Goal: Task Accomplishment & Management: Manage account settings

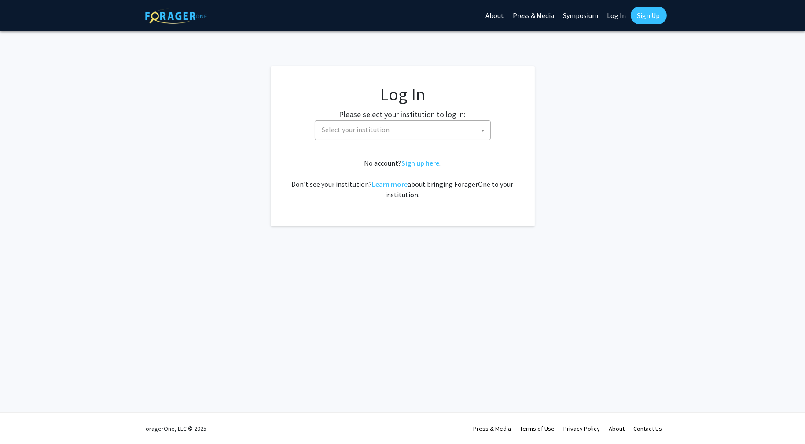
click at [386, 129] on span "Select your institution" at bounding box center [356, 129] width 68 height 9
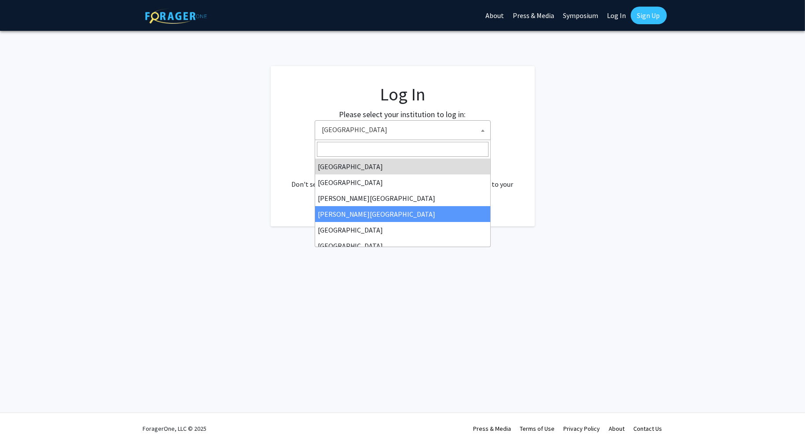
scroll to position [44, 0]
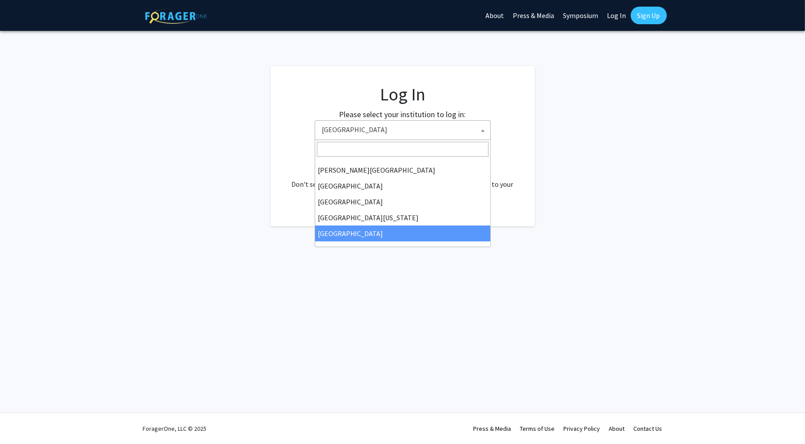
select select "12"
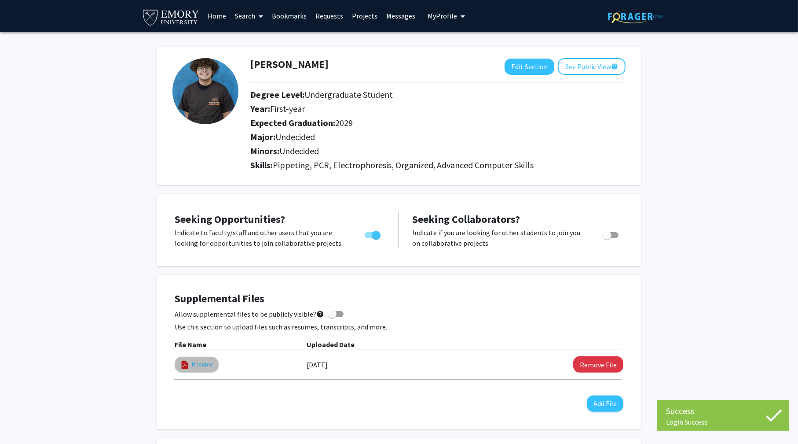
click at [202, 361] on link "Resume" at bounding box center [203, 364] width 22 height 9
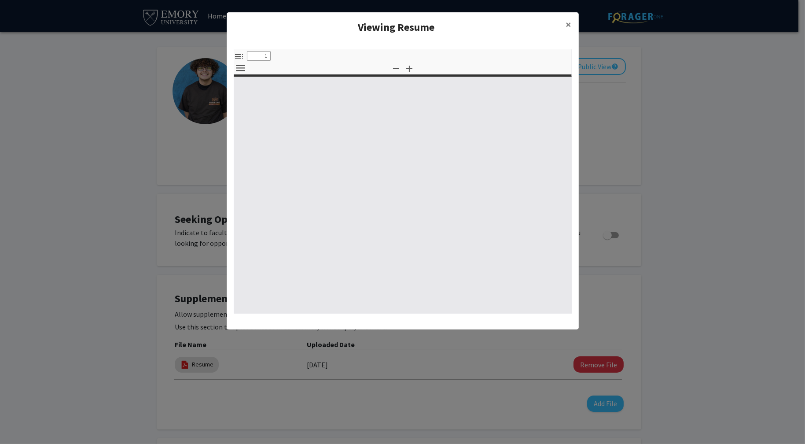
select select "custom"
type input "0"
select select "custom"
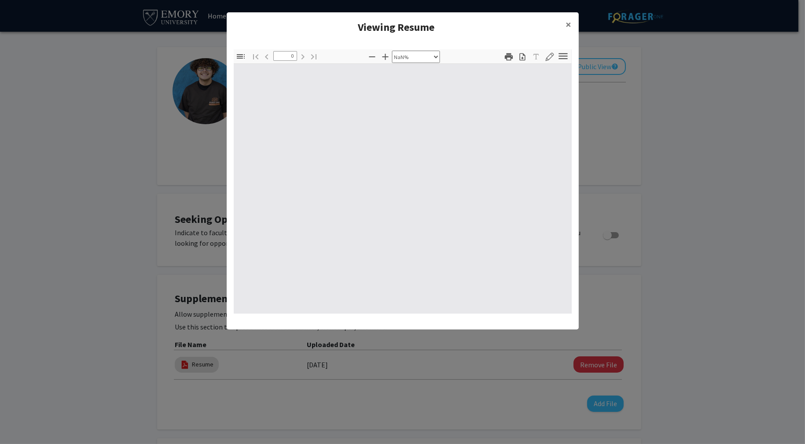
type input "1"
select select "auto"
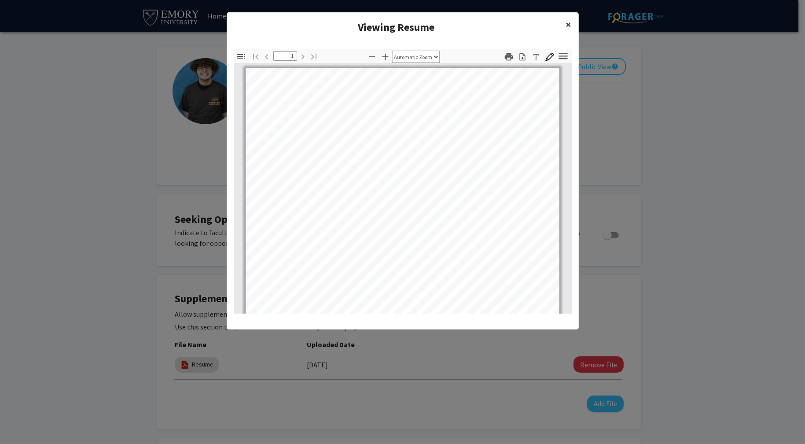
click at [575, 26] on button "×" at bounding box center [569, 24] width 20 height 25
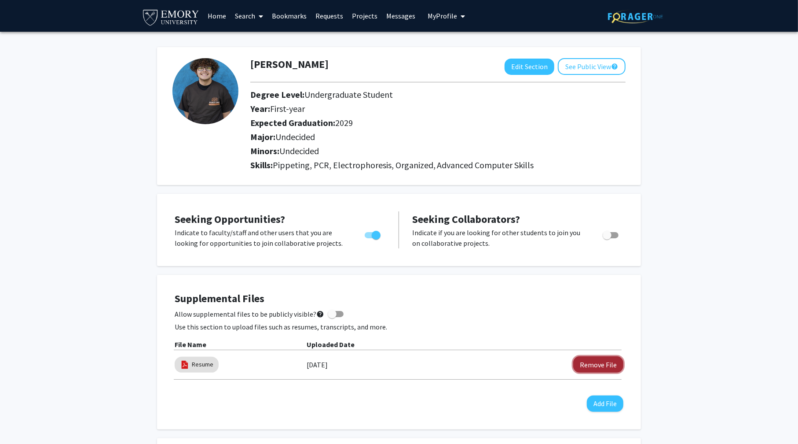
click at [606, 364] on button "Remove File" at bounding box center [598, 364] width 50 height 16
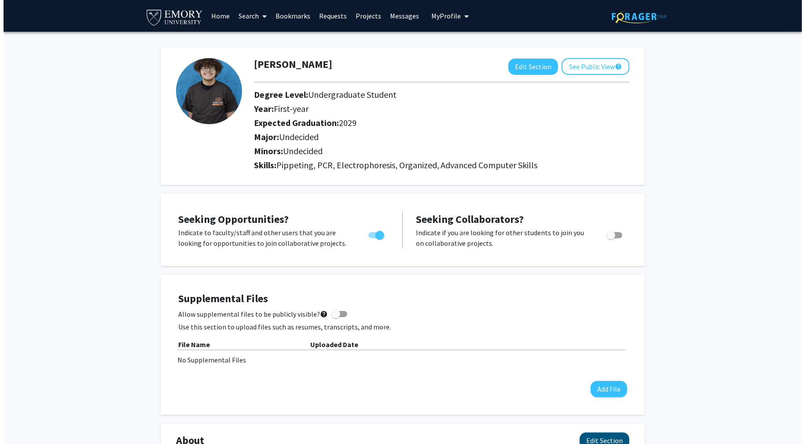
scroll to position [44, 0]
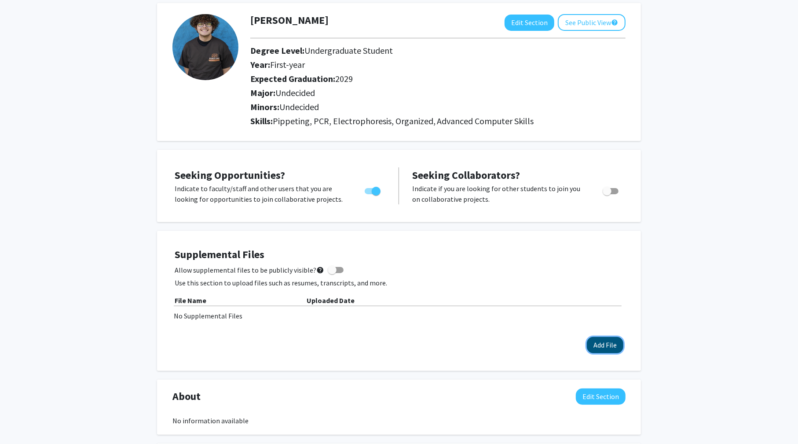
click at [605, 342] on button "Add File" at bounding box center [605, 345] width 37 height 16
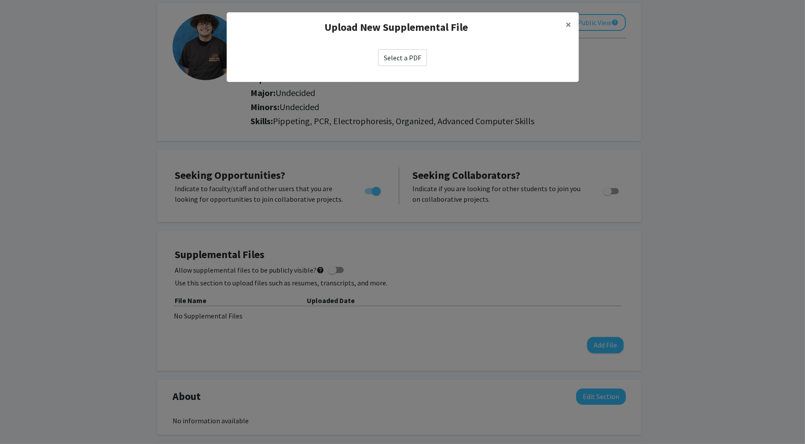
click at [397, 60] on label "Select a PDF" at bounding box center [402, 57] width 49 height 17
click at [0, 0] on input "Select a PDF" at bounding box center [0, 0] width 0 height 0
select select "custom"
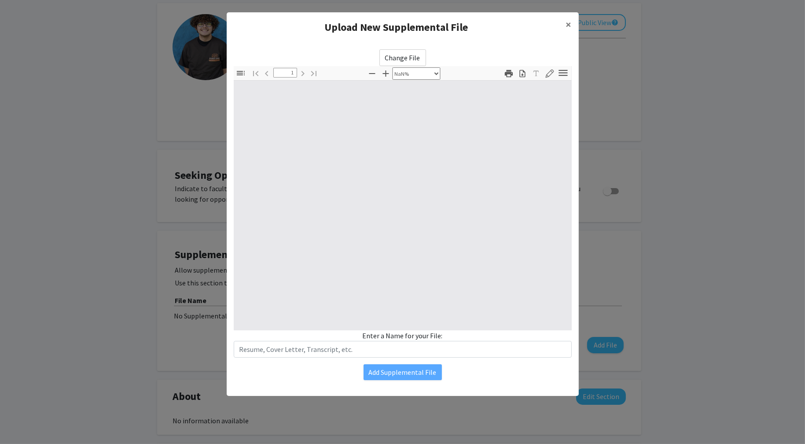
type input "0"
select select "auto"
type input "1"
select select "auto"
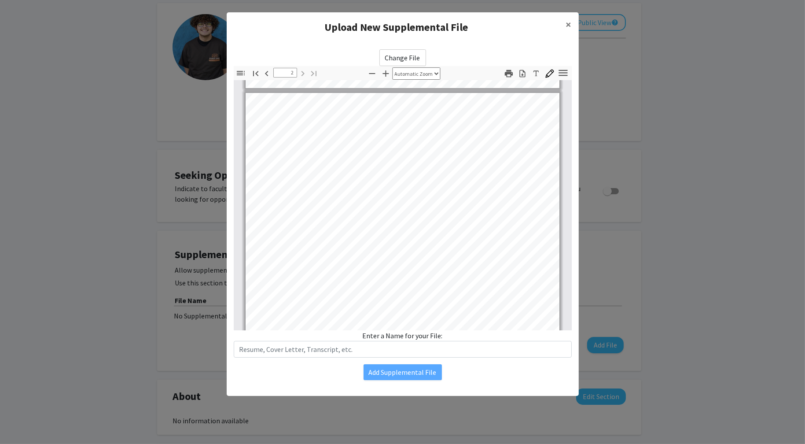
scroll to position [353, 0]
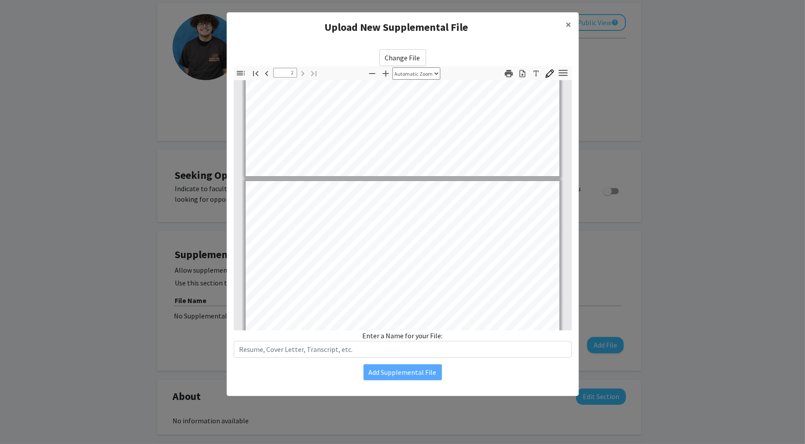
type input "1"
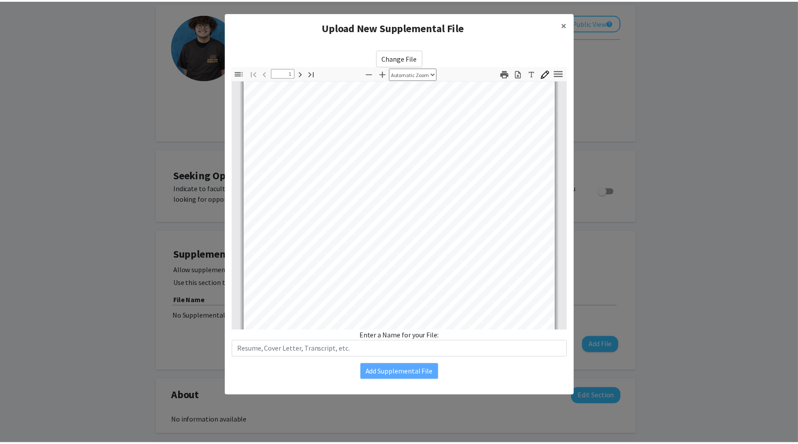
scroll to position [0, 0]
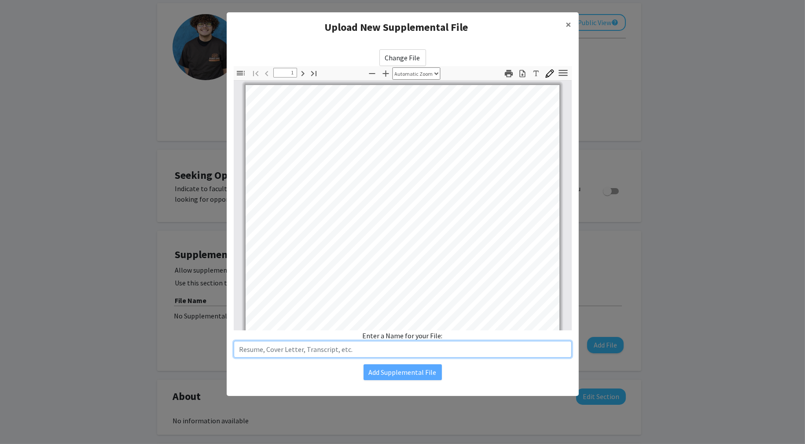
click at [369, 348] on input "text" at bounding box center [403, 349] width 338 height 17
type input "Resume"
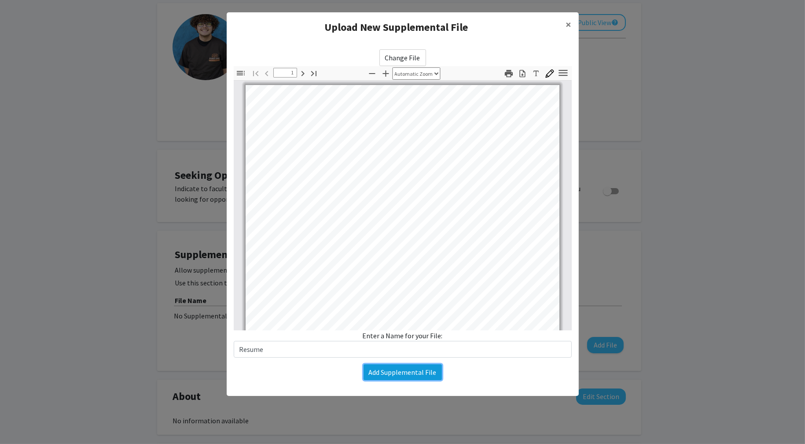
click at [398, 371] on button "Add Supplemental File" at bounding box center [403, 372] width 78 height 16
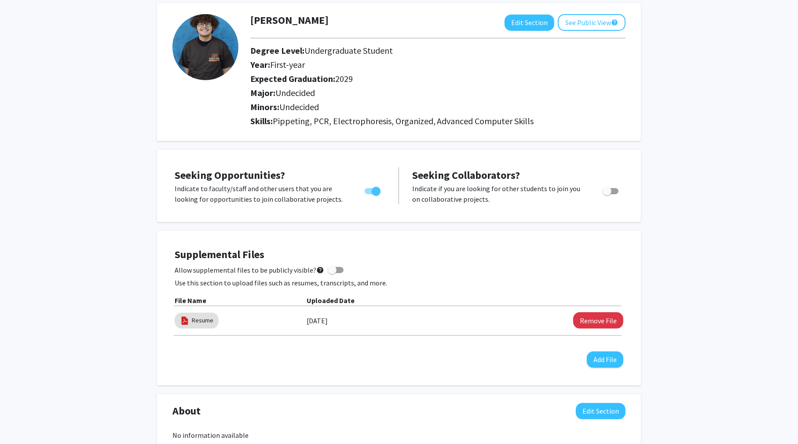
scroll to position [88, 0]
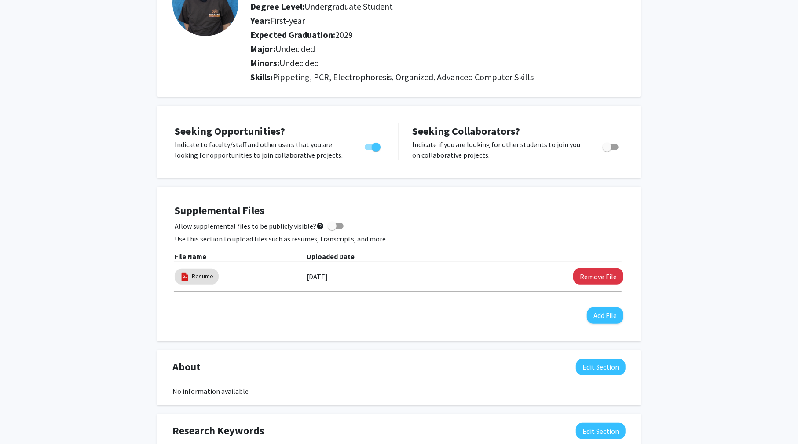
click at [334, 225] on span at bounding box center [336, 226] width 16 height 6
click at [332, 229] on input "Allow supplemental files to be publicly visible? help" at bounding box center [332, 229] width 0 height 0
checkbox input "true"
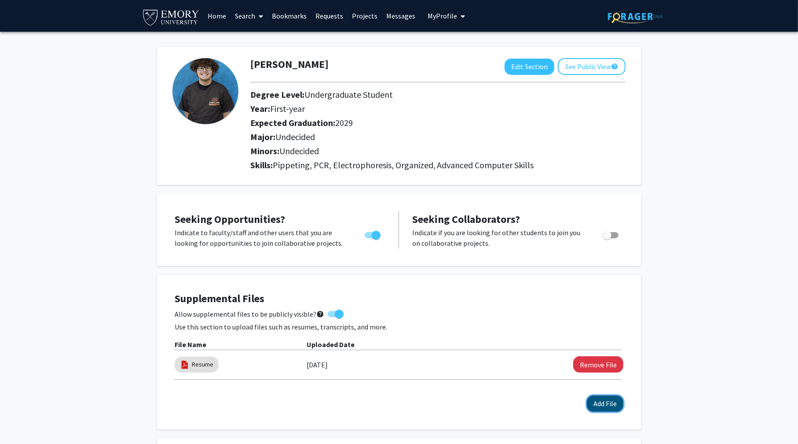
click at [603, 404] on button "Add File" at bounding box center [605, 403] width 37 height 16
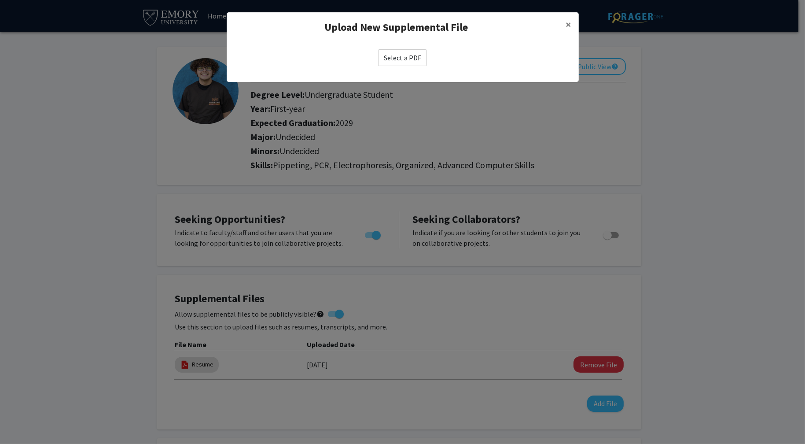
click at [402, 59] on label "Select a PDF" at bounding box center [402, 57] width 49 height 17
click at [0, 0] on input "Select a PDF" at bounding box center [0, 0] width 0 height 0
select select "custom"
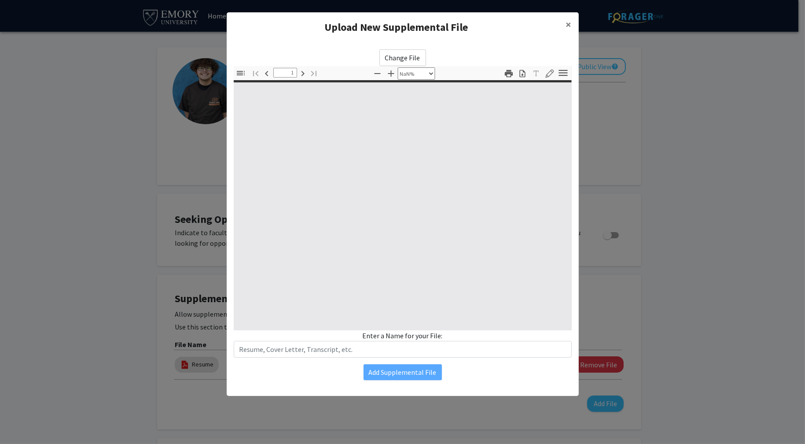
type input "0"
select select "custom"
type input "1"
select select "auto"
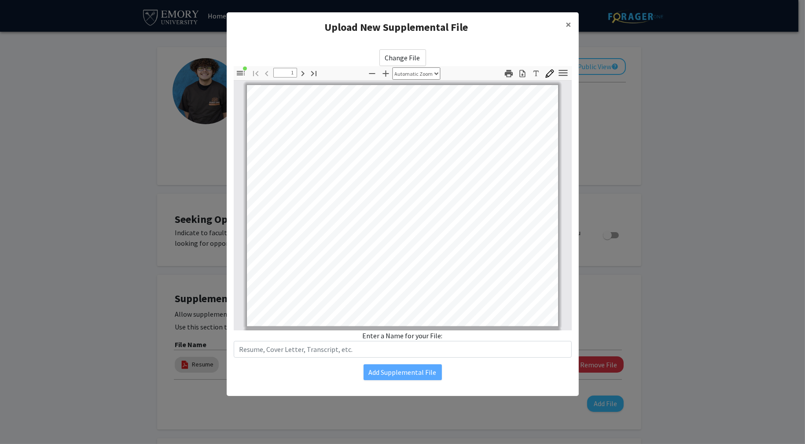
scroll to position [1, 0]
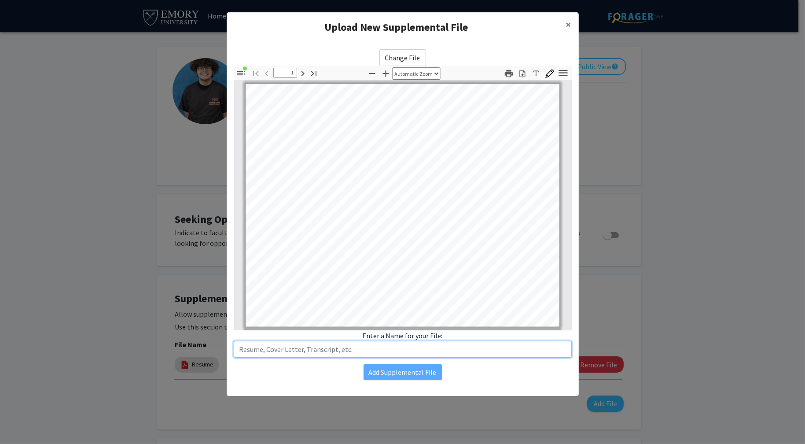
click at [399, 350] on input "text" at bounding box center [403, 349] width 338 height 17
type input "Degree"
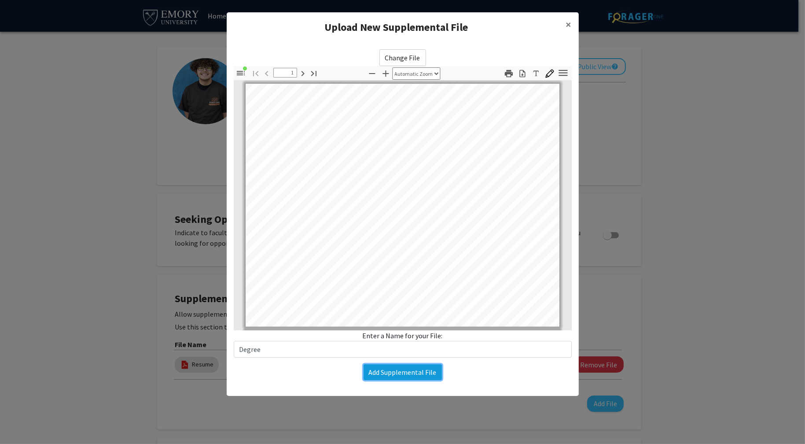
click at [417, 369] on button "Add Supplemental File" at bounding box center [403, 372] width 78 height 16
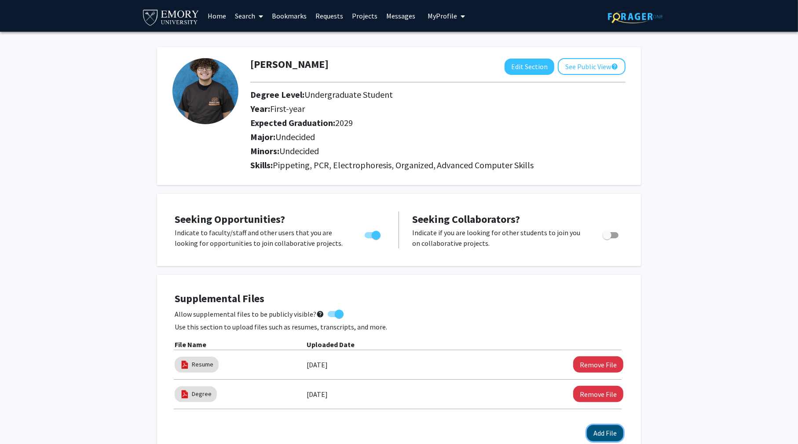
click at [603, 427] on button "Add File" at bounding box center [605, 433] width 37 height 16
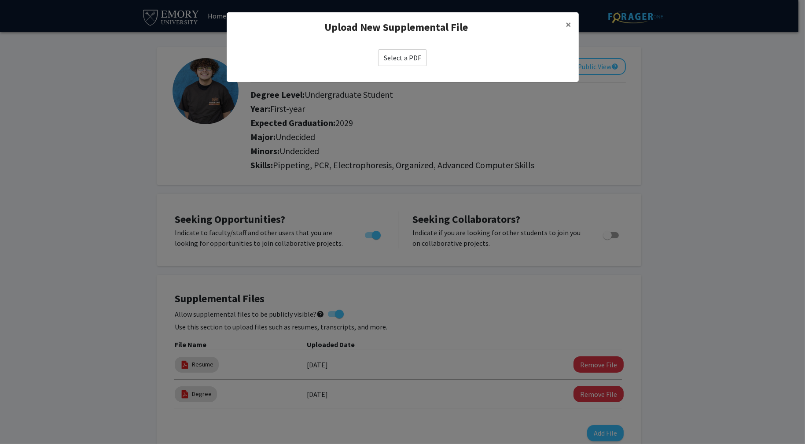
click at [408, 59] on label "Select a PDF" at bounding box center [402, 57] width 49 height 17
click at [0, 0] on input "Select a PDF" at bounding box center [0, 0] width 0 height 0
select select "custom"
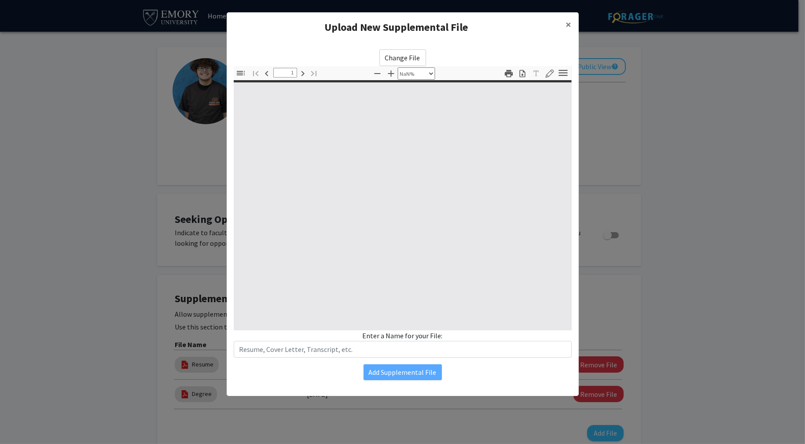
type input "0"
select select "auto"
type input "1"
select select "auto"
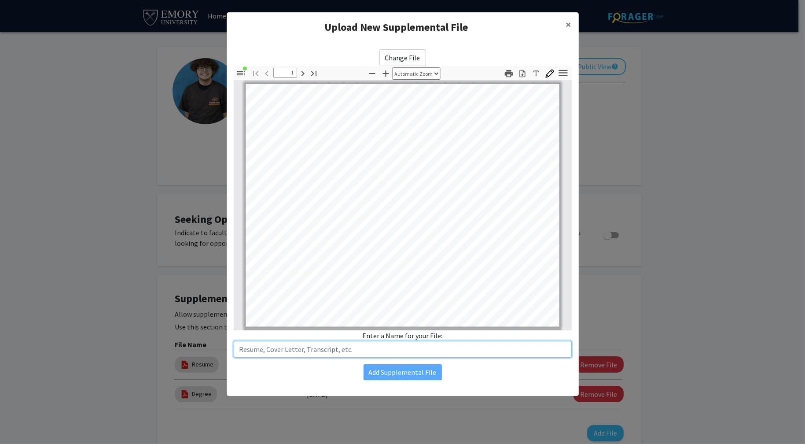
click at [349, 353] on input "text" at bounding box center [403, 349] width 338 height 17
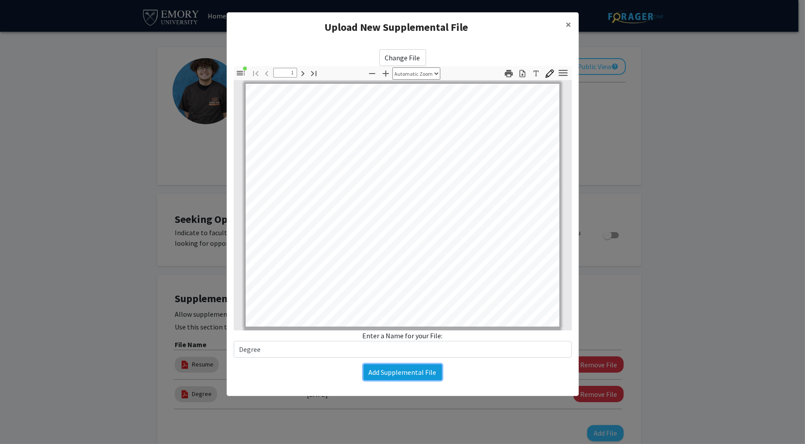
click at [402, 369] on button "Add Supplemental File" at bounding box center [403, 372] width 78 height 16
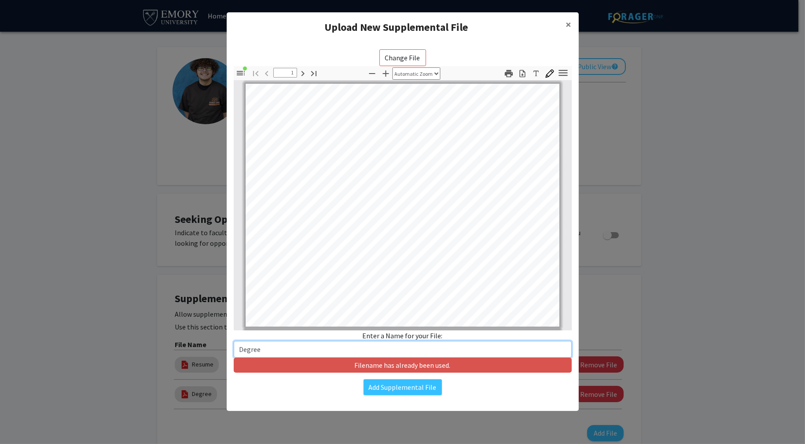
click at [360, 351] on input "Degree" at bounding box center [403, 349] width 338 height 17
type input "Degree 2"
click at [419, 382] on button "Add Supplemental File" at bounding box center [403, 387] width 78 height 16
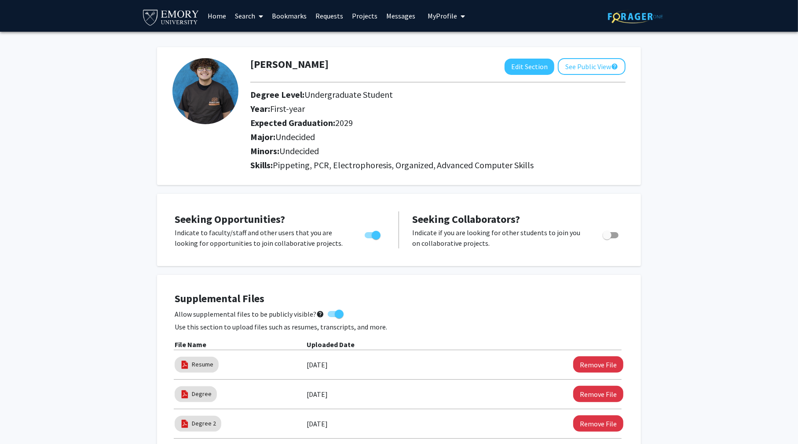
click at [392, 18] on link "Messages" at bounding box center [401, 15] width 38 height 31
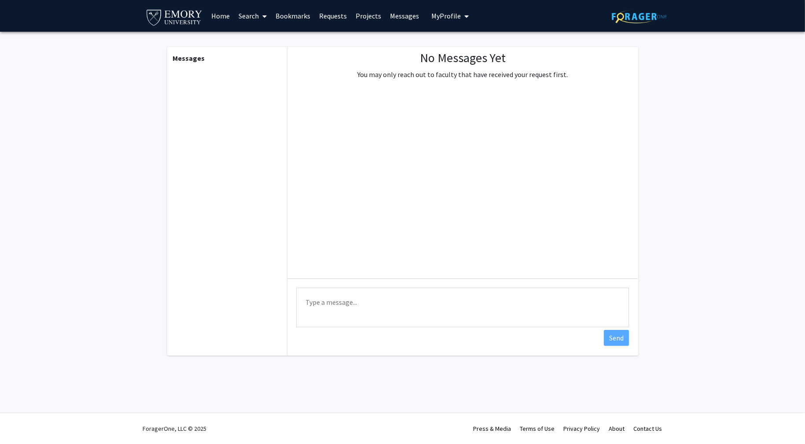
click at [368, 15] on link "Projects" at bounding box center [368, 15] width 34 height 31
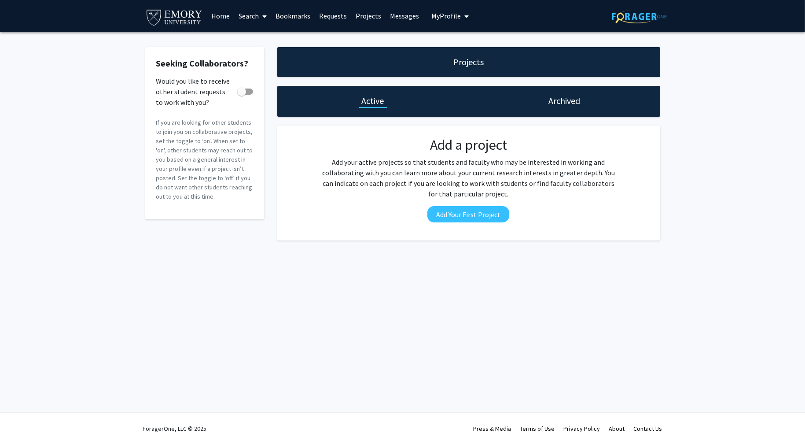
click at [223, 15] on link "Home" at bounding box center [220, 15] width 27 height 31
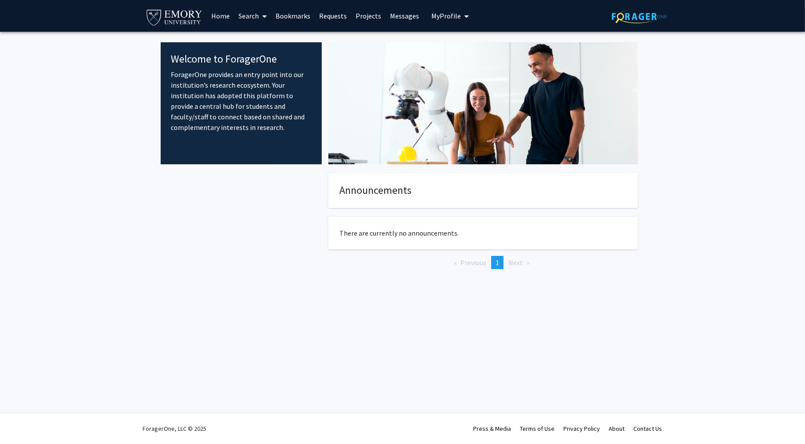
click at [258, 17] on link "Search" at bounding box center [252, 15] width 37 height 31
click at [269, 37] on span "Faculty/Staff" at bounding box center [266, 41] width 65 height 18
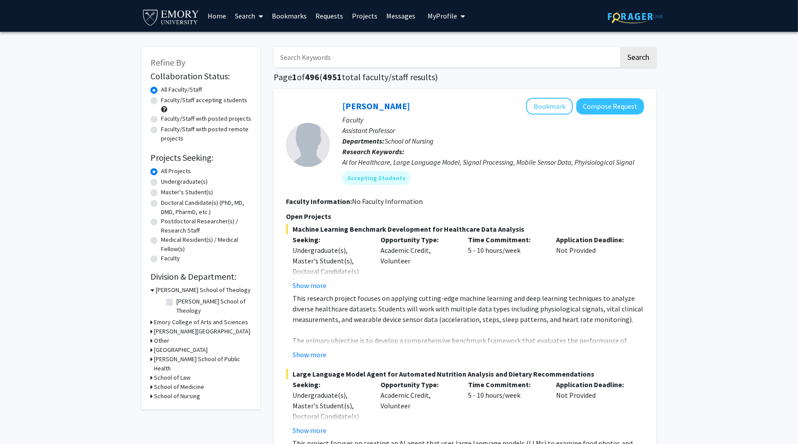
click at [187, 180] on label "Undergraduate(s)" at bounding box center [184, 181] width 47 height 9
click at [167, 180] on input "Undergraduate(s)" at bounding box center [164, 180] width 6 height 6
radio input "true"
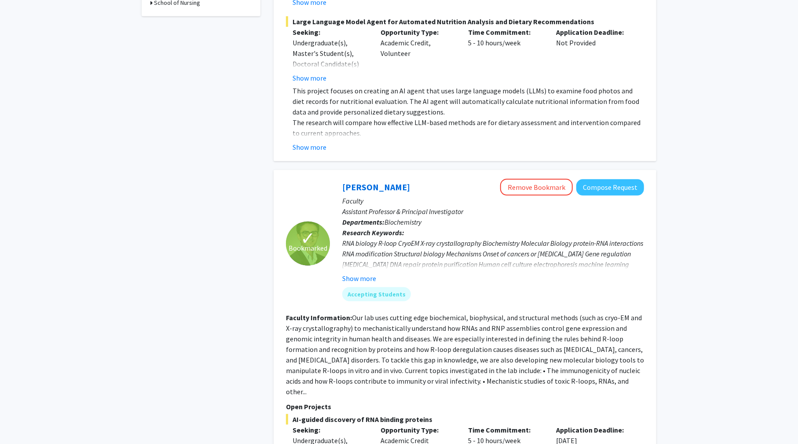
scroll to position [396, 0]
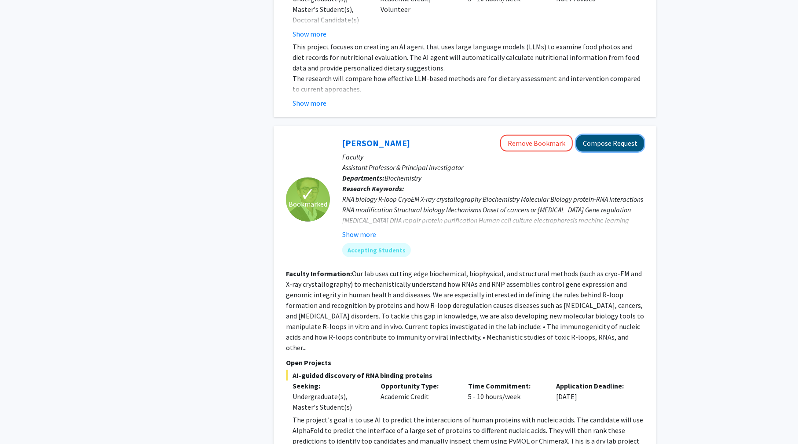
click at [619, 139] on button "Compose Request" at bounding box center [611, 143] width 68 height 16
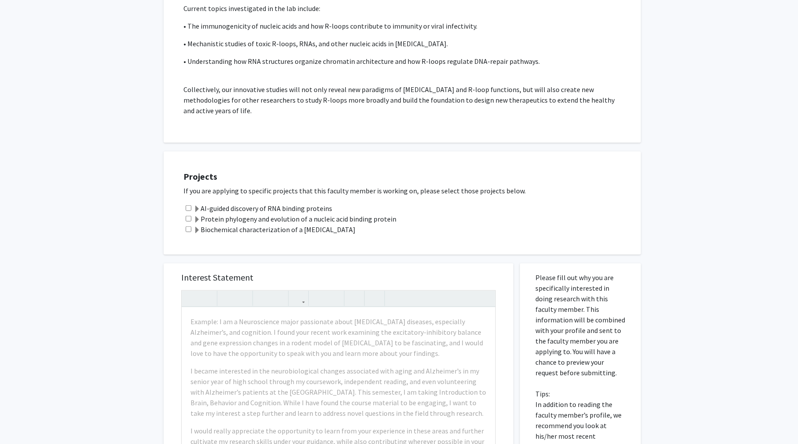
scroll to position [748, 0]
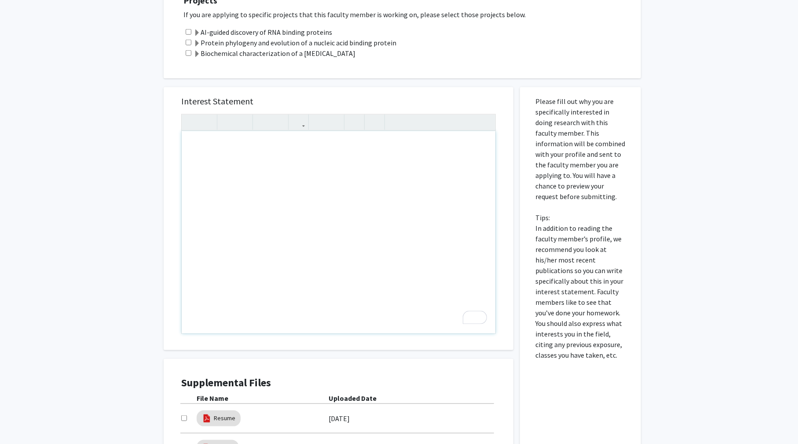
click at [308, 145] on div "To enrich screen reader interactions, please activate Accessibility in Grammarl…" at bounding box center [339, 232] width 314 height 202
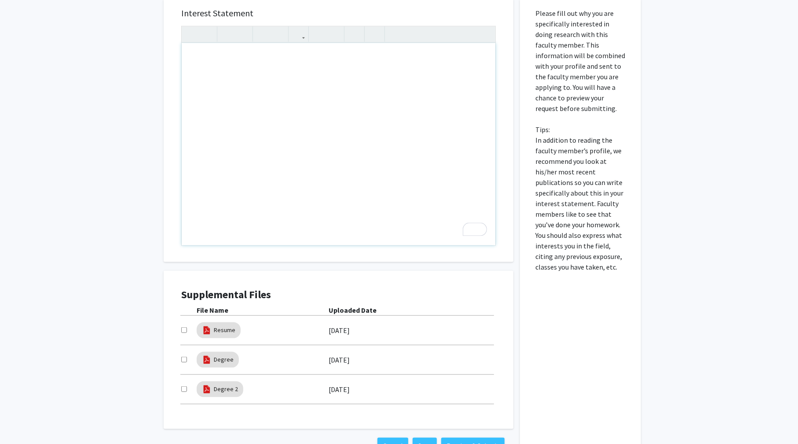
scroll to position [880, 0]
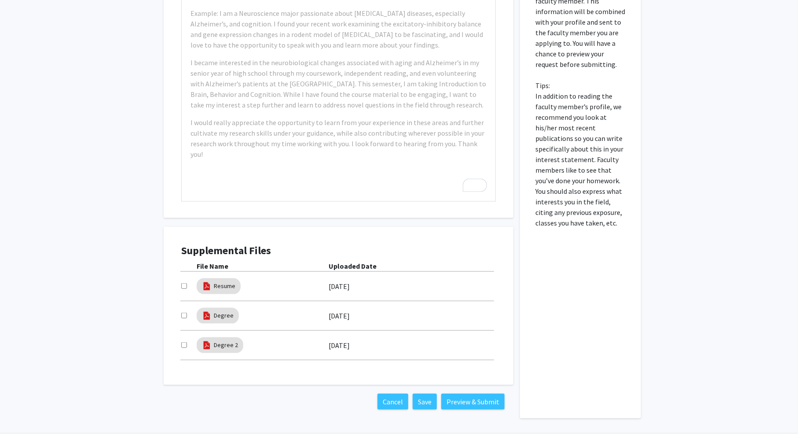
click at [184, 283] on input "checkbox" at bounding box center [184, 286] width 6 height 6
checkbox input "true"
click at [183, 315] on input "checkbox" at bounding box center [184, 315] width 6 height 6
checkbox input "true"
click at [182, 343] on input "checkbox" at bounding box center [184, 345] width 6 height 6
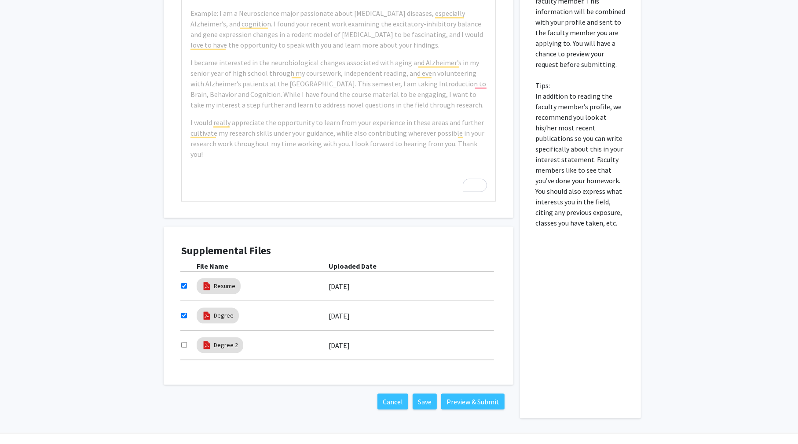
checkbox input "true"
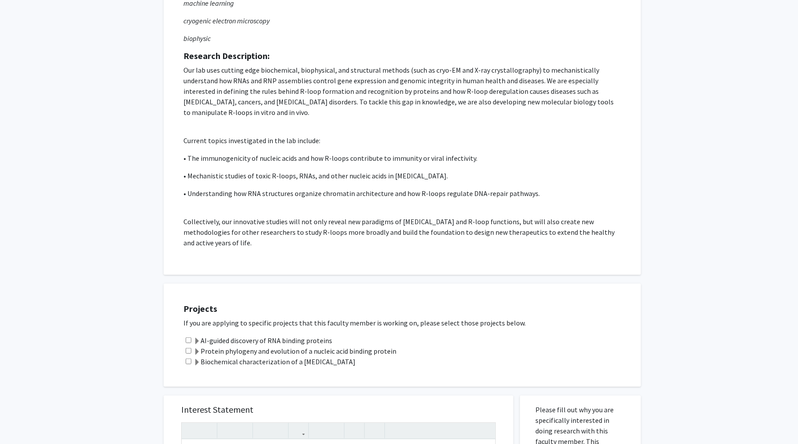
scroll to position [528, 0]
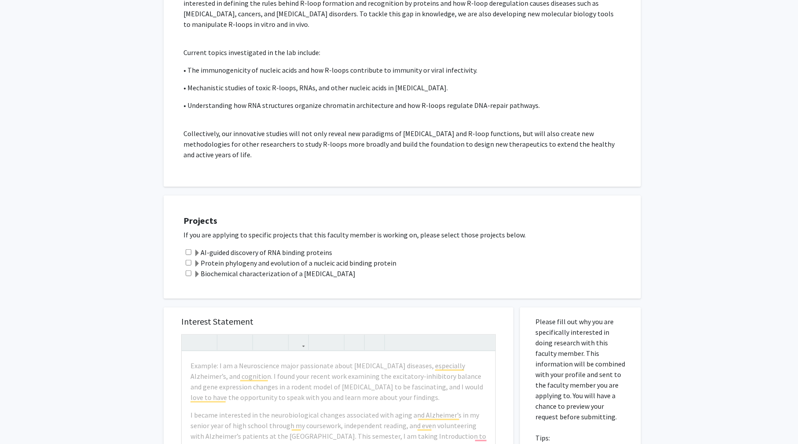
click at [197, 251] on span at bounding box center [197, 253] width 7 height 7
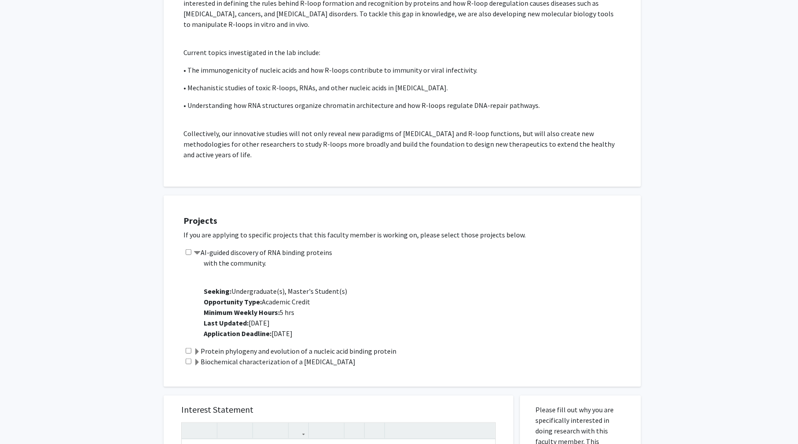
scroll to position [572, 0]
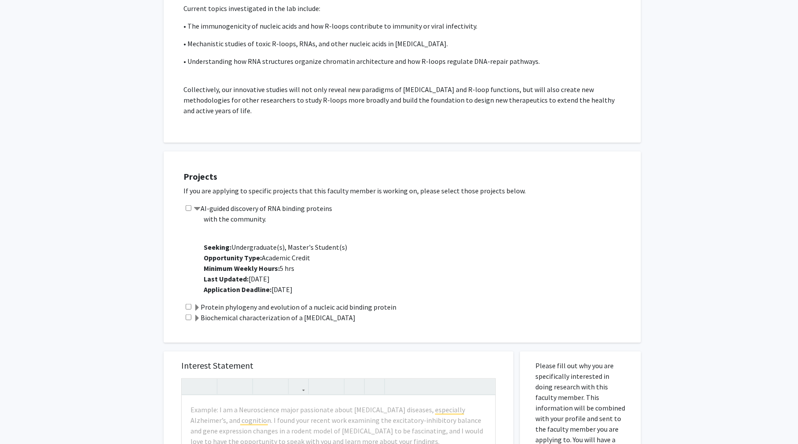
click at [199, 304] on span at bounding box center [197, 307] width 7 height 7
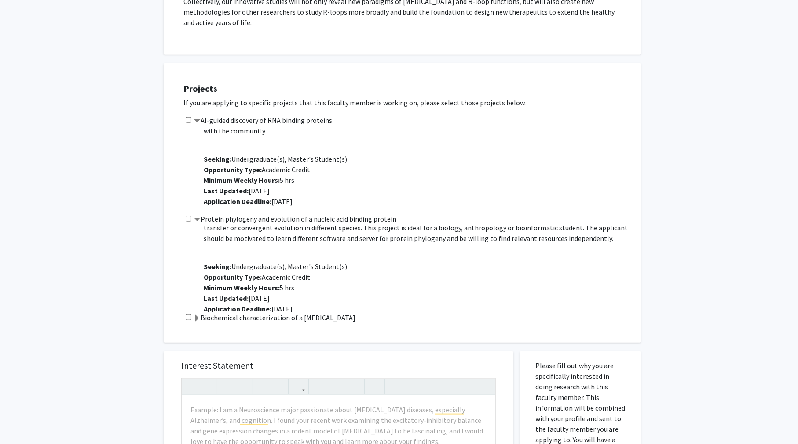
scroll to position [53, 0]
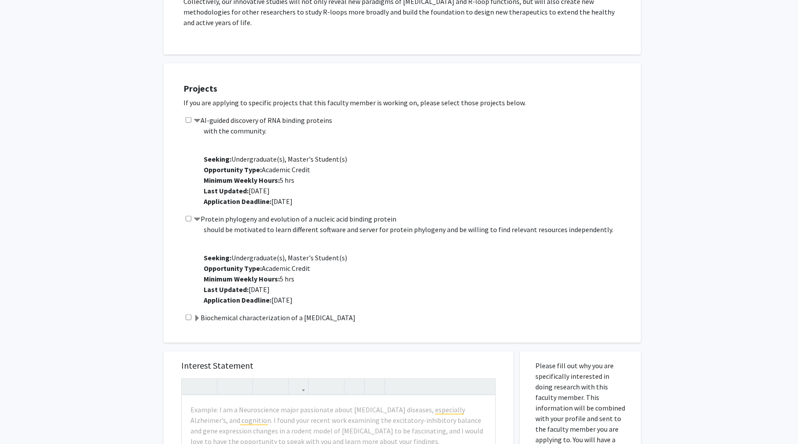
click at [205, 318] on label "Biochemical characterization of a [MEDICAL_DATA]" at bounding box center [275, 317] width 162 height 11
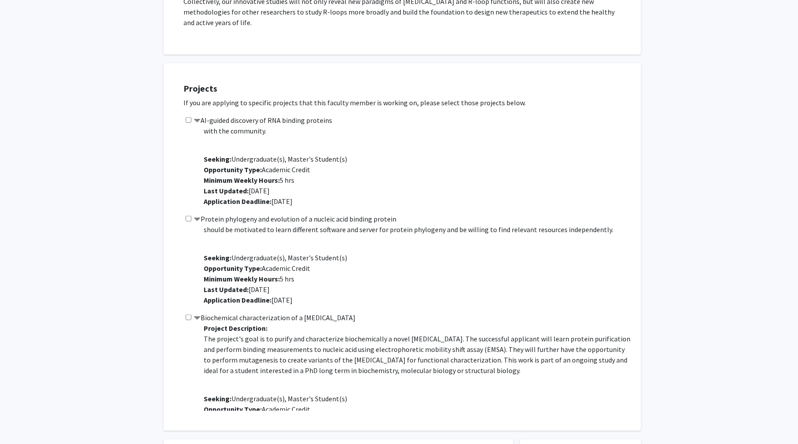
scroll to position [9, 0]
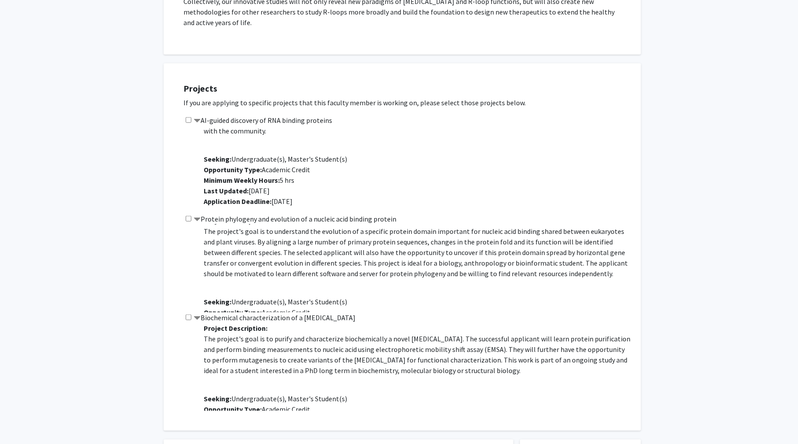
click at [199, 119] on span at bounding box center [197, 121] width 7 height 7
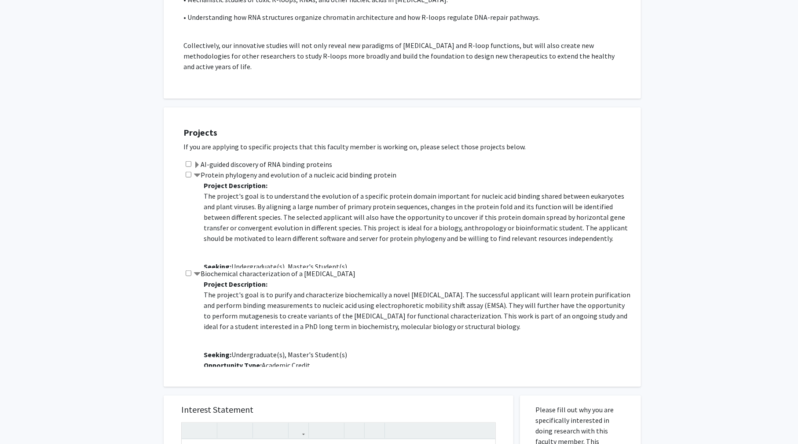
scroll to position [660, 0]
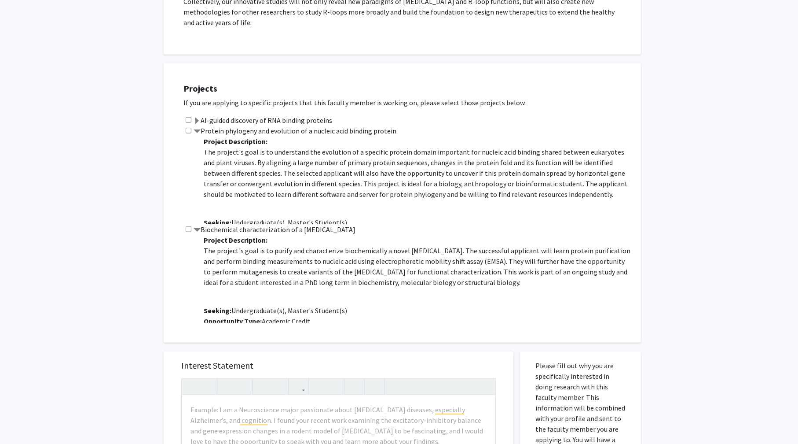
click at [200, 130] on span at bounding box center [197, 131] width 7 height 7
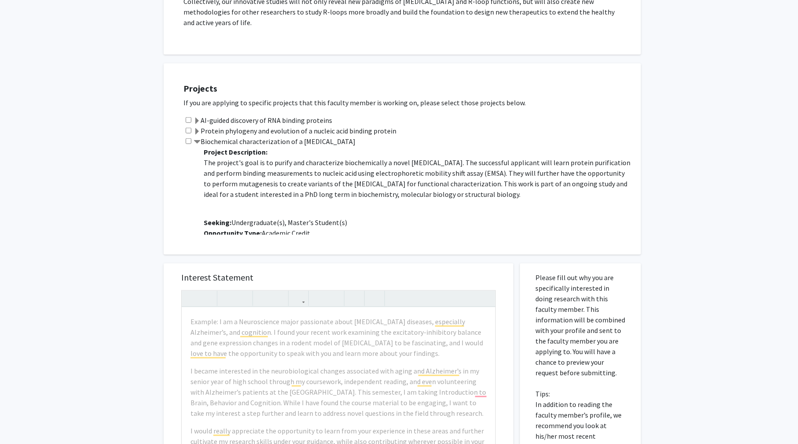
click at [199, 119] on span at bounding box center [197, 121] width 7 height 7
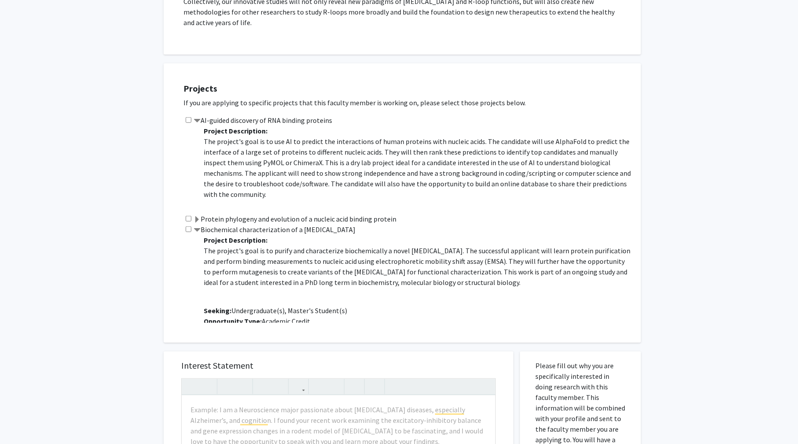
click at [196, 118] on span at bounding box center [197, 121] width 7 height 7
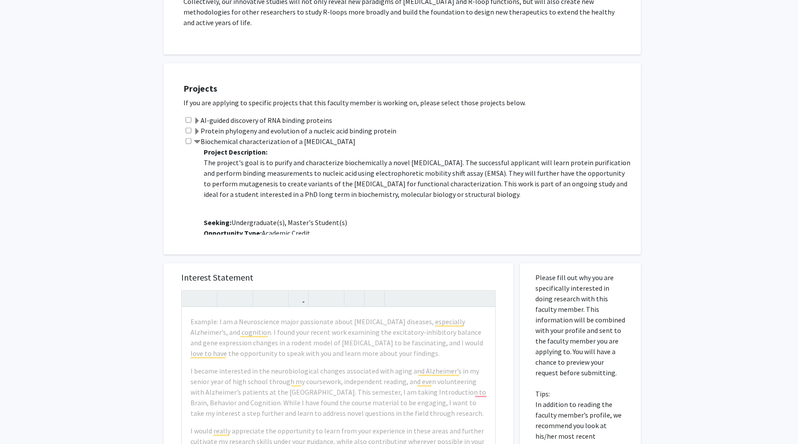
click at [198, 140] on span at bounding box center [197, 142] width 7 height 7
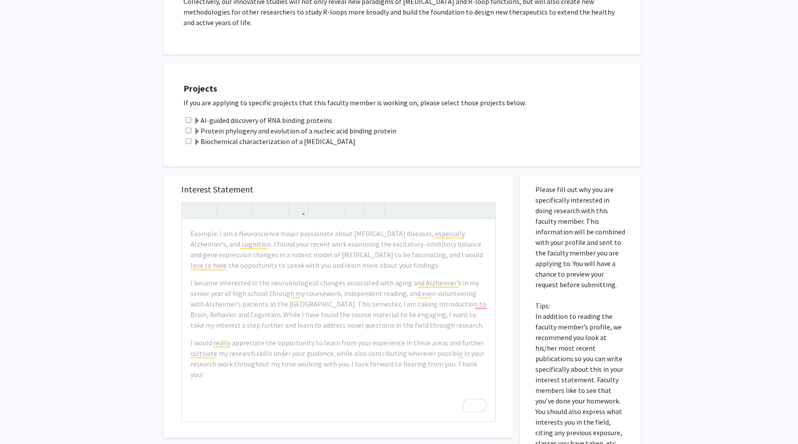
click at [187, 130] on input "checkbox" at bounding box center [189, 131] width 6 height 6
checkbox input "true"
click at [189, 140] on input "checkbox" at bounding box center [189, 141] width 6 height 6
checkbox input "true"
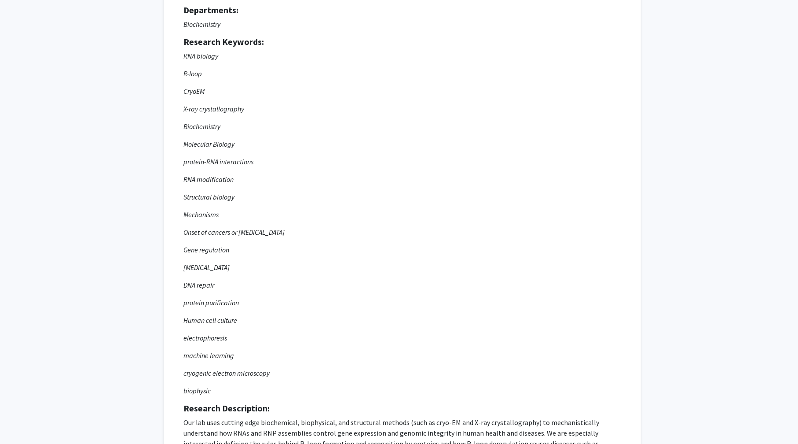
scroll to position [0, 0]
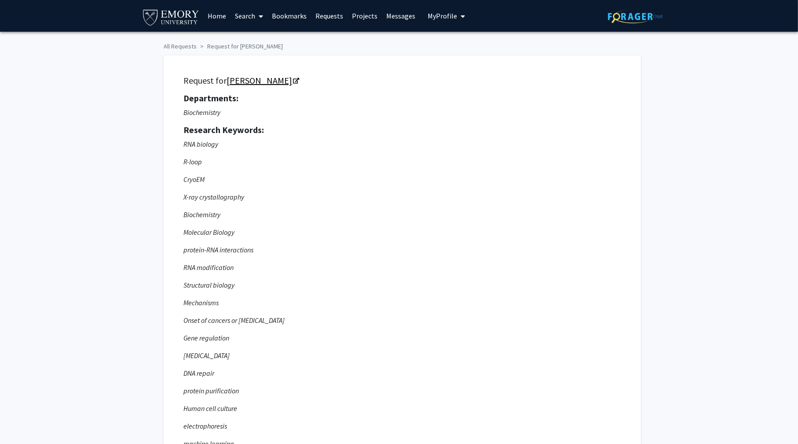
click at [240, 81] on link "[PERSON_NAME]" at bounding box center [263, 80] width 72 height 11
drag, startPoint x: 240, startPoint y: 81, endPoint x: 11, endPoint y: 80, distance: 229.3
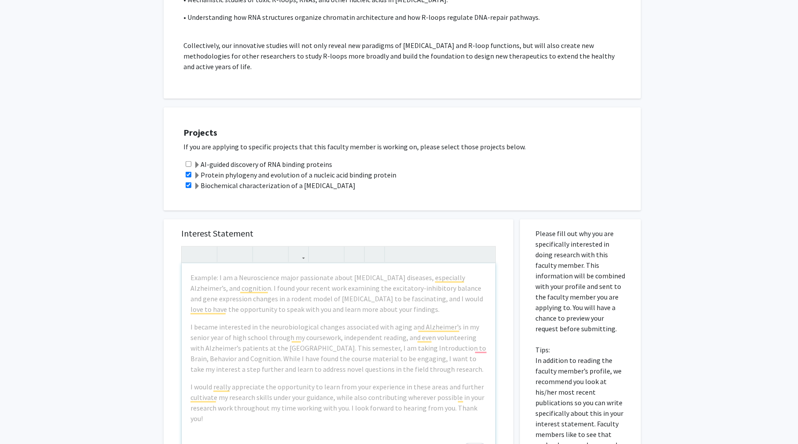
scroll to position [660, 0]
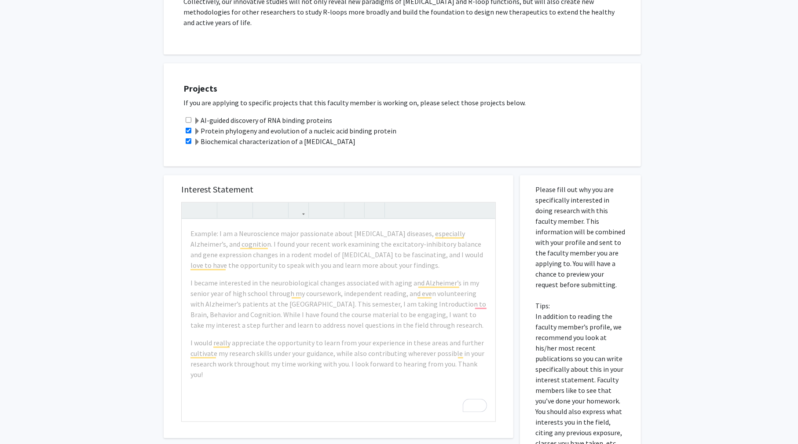
click at [198, 129] on span at bounding box center [197, 131] width 7 height 7
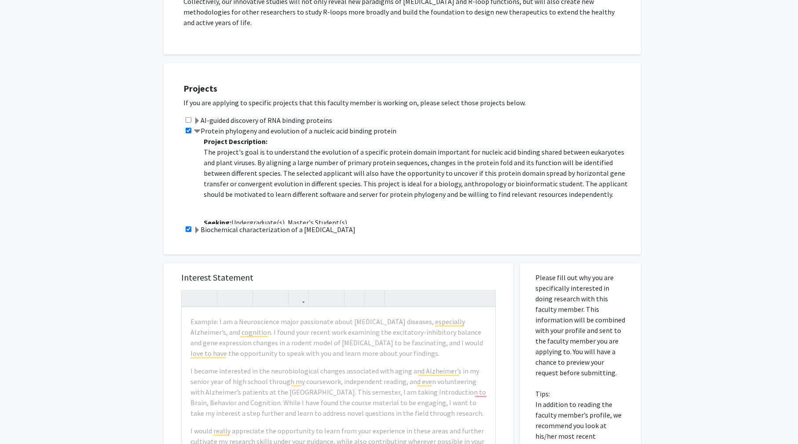
click at [189, 130] on input "checkbox" at bounding box center [189, 131] width 6 height 6
checkbox input "false"
click at [198, 130] on span at bounding box center [197, 131] width 7 height 7
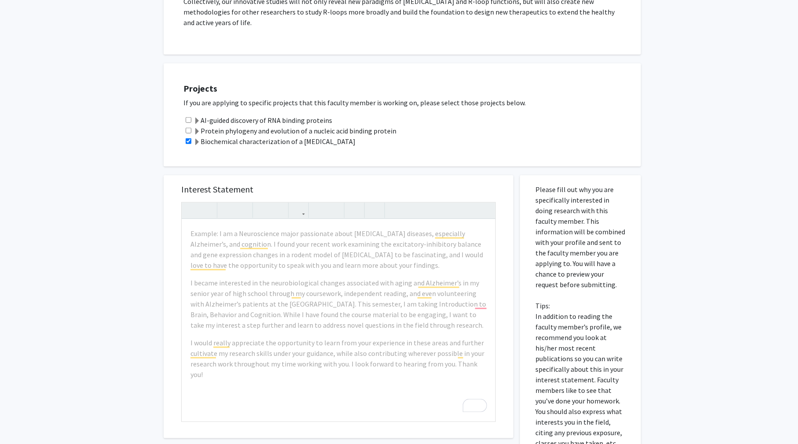
click at [195, 128] on span at bounding box center [197, 131] width 7 height 7
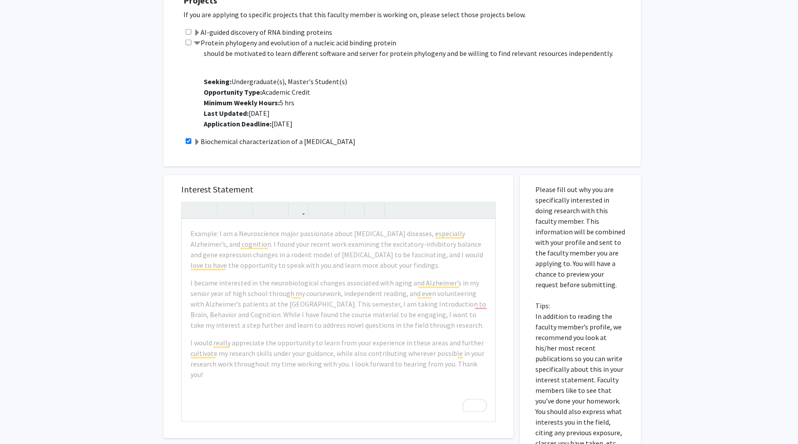
scroll to position [704, 0]
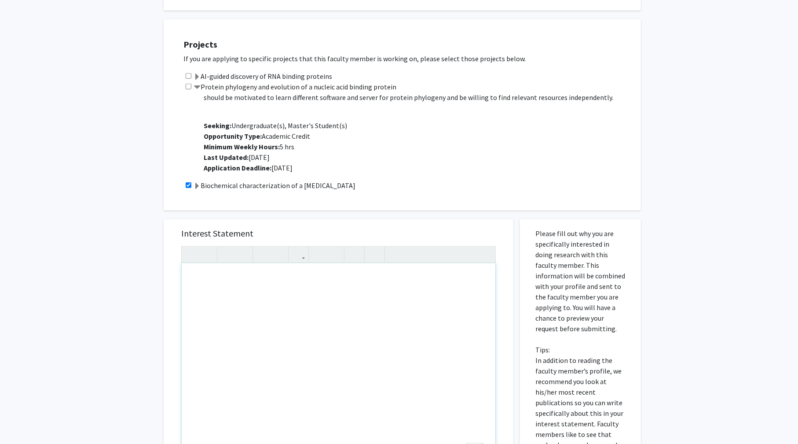
click at [222, 278] on div "To enrich screen reader interactions, please activate Accessibility in Grammarl…" at bounding box center [339, 364] width 314 height 202
click at [31, 217] on div "All Requests Request for Charles Bou-Nader Request for Charles Bou-Nader Depart…" at bounding box center [399, 15] width 798 height 1374
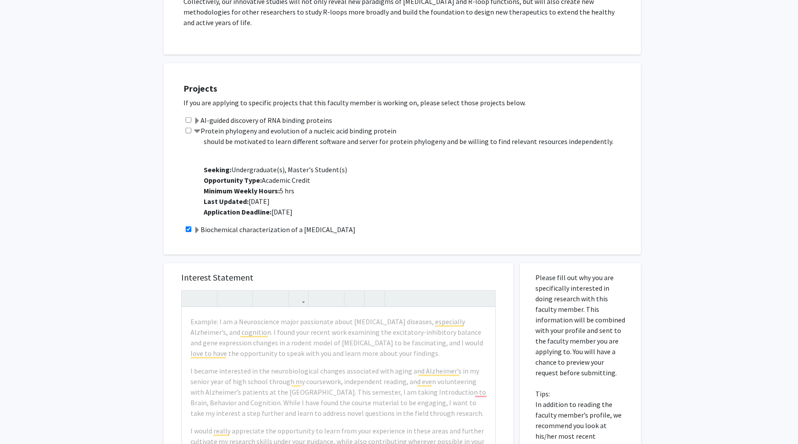
scroll to position [484, 0]
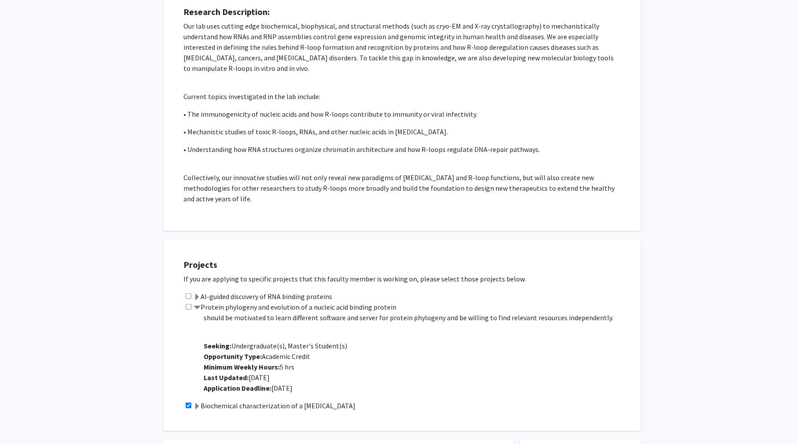
click at [96, 214] on div "All Requests Request for Charles Bou-Nader Request for Charles Bou-Nader Depart…" at bounding box center [399, 235] width 798 height 1374
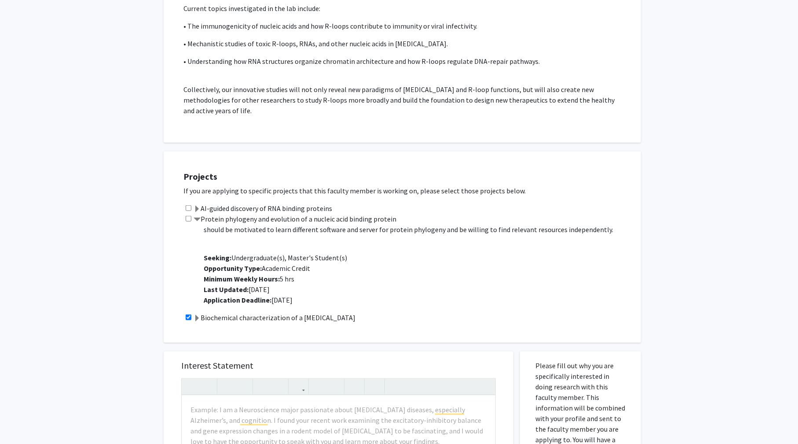
scroll to position [616, 0]
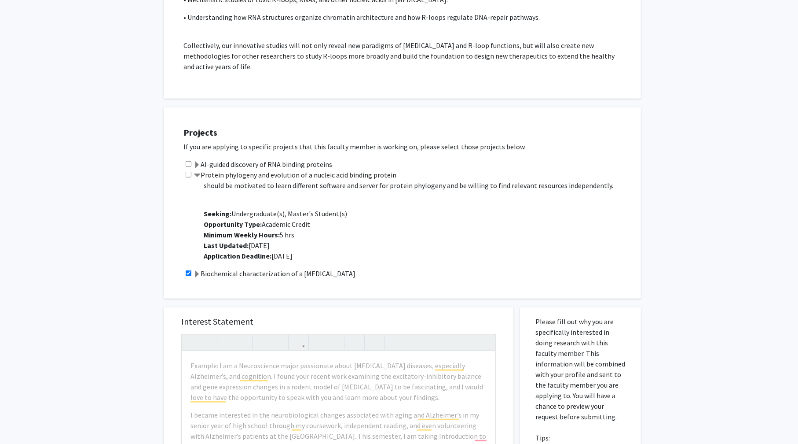
click at [197, 271] on span at bounding box center [197, 274] width 7 height 7
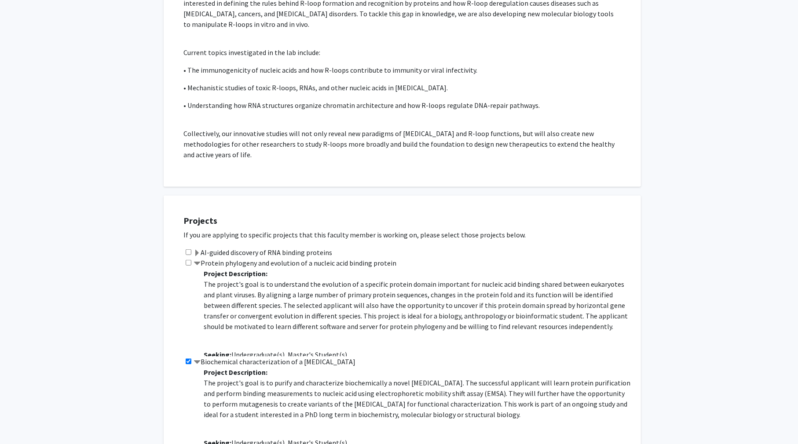
scroll to position [660, 0]
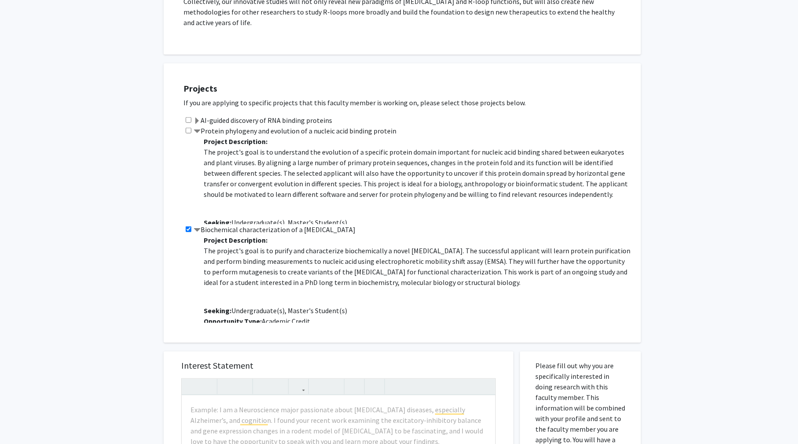
click at [132, 209] on div "All Requests Request for Charles Bou-Nader Request for Charles Bou-Nader Depart…" at bounding box center [399, 103] width 798 height 1462
click at [219, 228] on label "Biochemical characterization of a [MEDICAL_DATA]" at bounding box center [275, 229] width 162 height 11
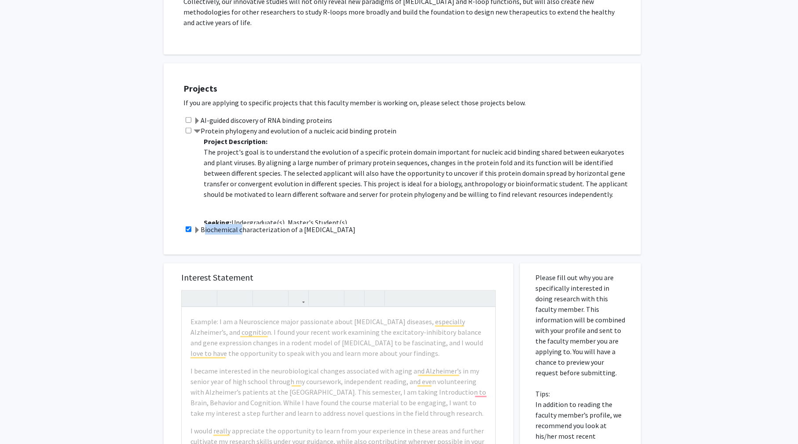
click at [219, 228] on label "Biochemical characterization of a [MEDICAL_DATA]" at bounding box center [275, 229] width 162 height 11
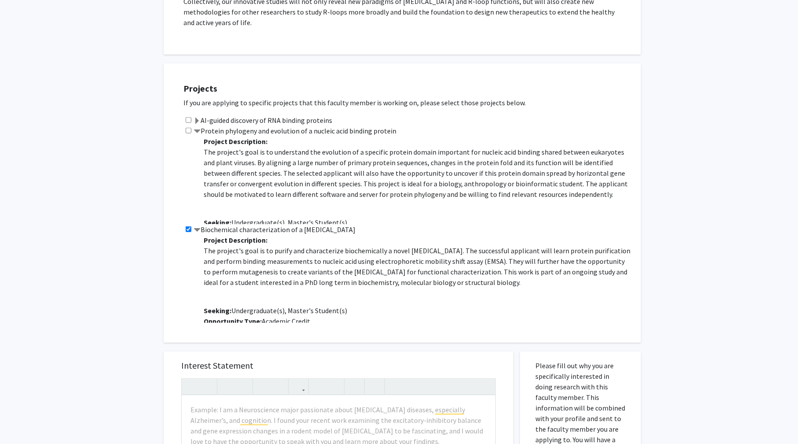
click at [130, 216] on div "All Requests Request for Charles Bou-Nader Request for Charles Bou-Nader Depart…" at bounding box center [399, 103] width 798 height 1462
drag, startPoint x: 338, startPoint y: 230, endPoint x: 204, endPoint y: 229, distance: 134.7
click at [204, 229] on div "Biochemical characterization of a viral protein Project Description: The projec…" at bounding box center [408, 273] width 449 height 99
copy label "Biochemical characterization of a [MEDICAL_DATA]"
click at [127, 154] on div "All Requests Request for Charles Bou-Nader Request for Charles Bou-Nader Depart…" at bounding box center [399, 103] width 798 height 1462
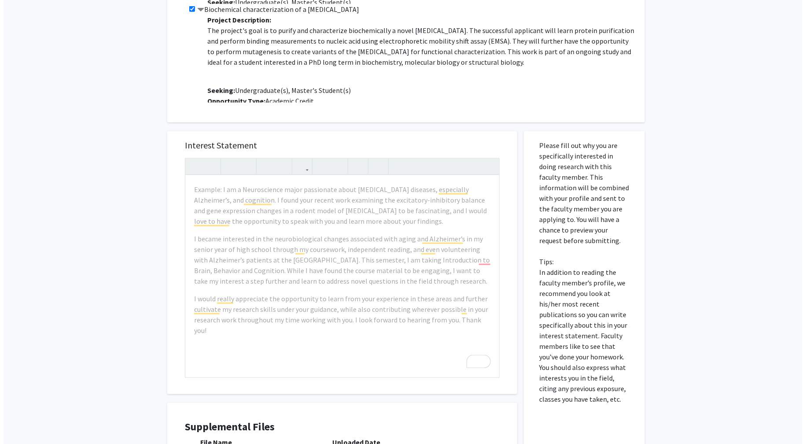
scroll to position [1056, 0]
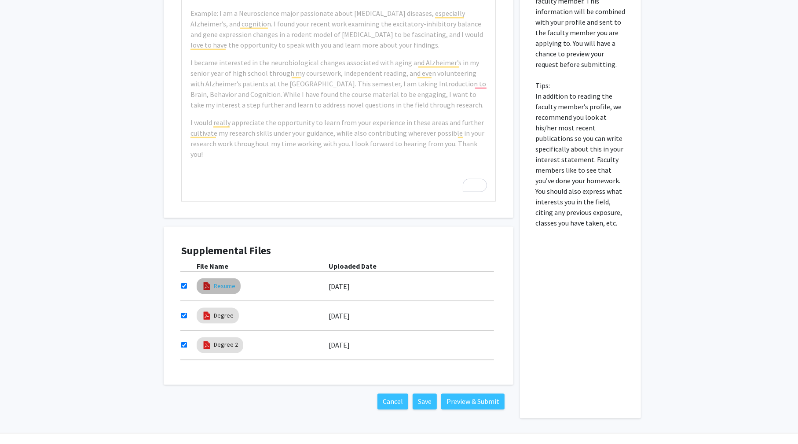
click at [224, 285] on link "Resume" at bounding box center [225, 285] width 22 height 9
select select "custom"
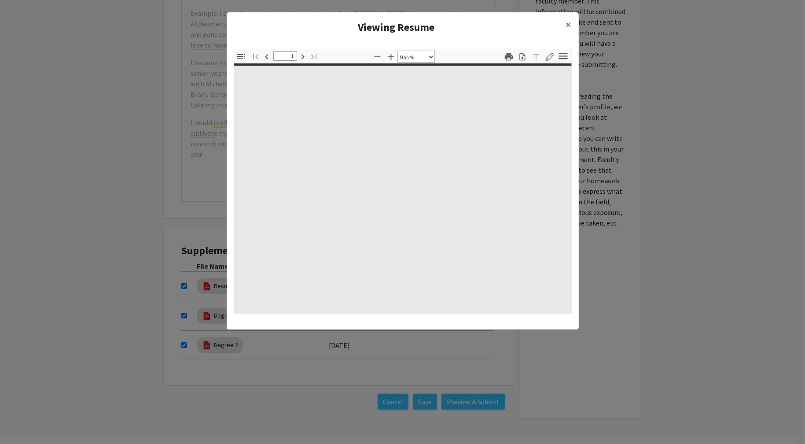
type input "0"
select select "custom"
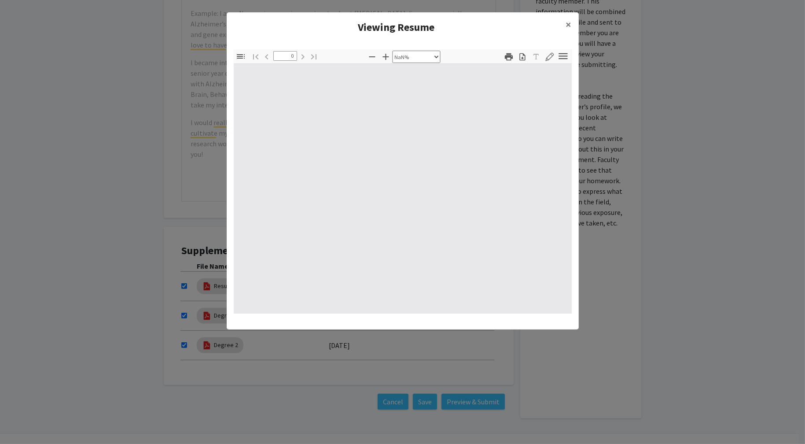
type input "1"
select select "auto"
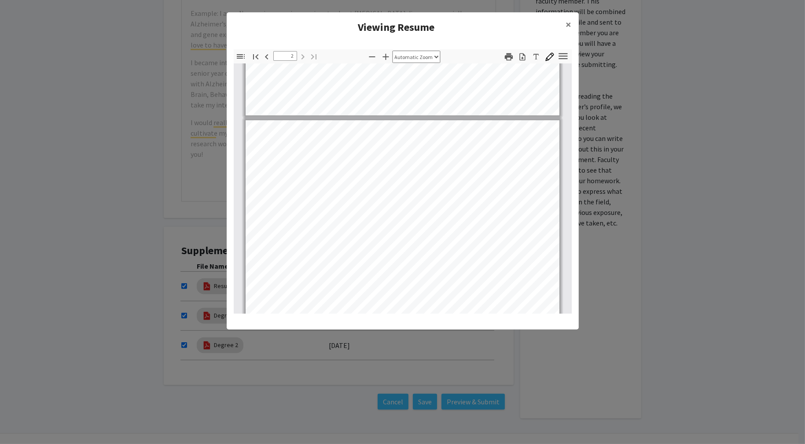
scroll to position [441, 0]
type input "2"
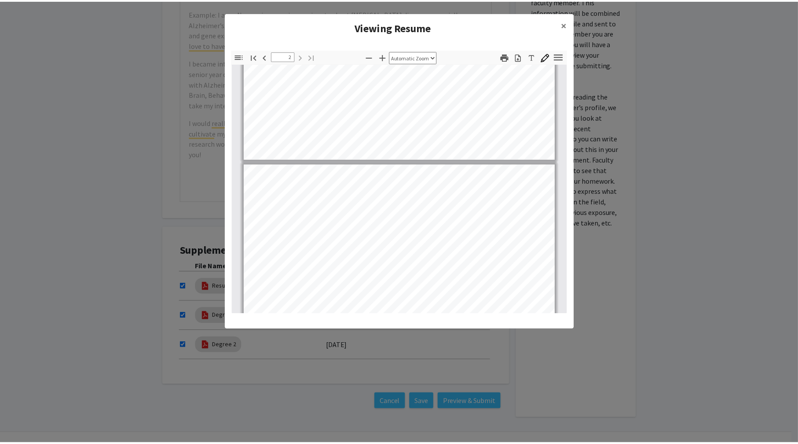
scroll to position [397, 0]
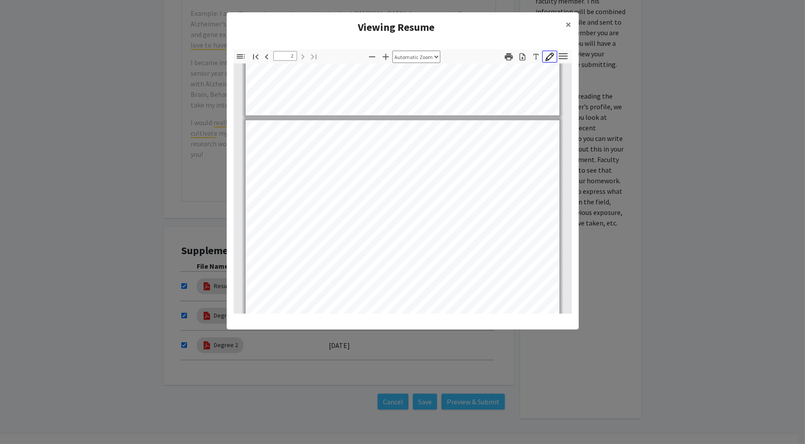
click at [550, 58] on icon "button" at bounding box center [549, 56] width 8 height 8
click at [549, 57] on icon "button" at bounding box center [549, 56] width 9 height 9
click at [567, 21] on span "×" at bounding box center [569, 25] width 6 height 14
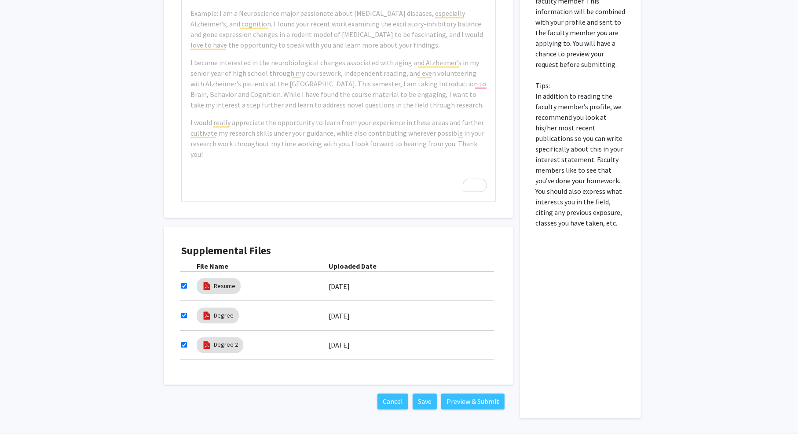
click at [184, 286] on input "checkbox" at bounding box center [184, 286] width 6 height 6
checkbox input "false"
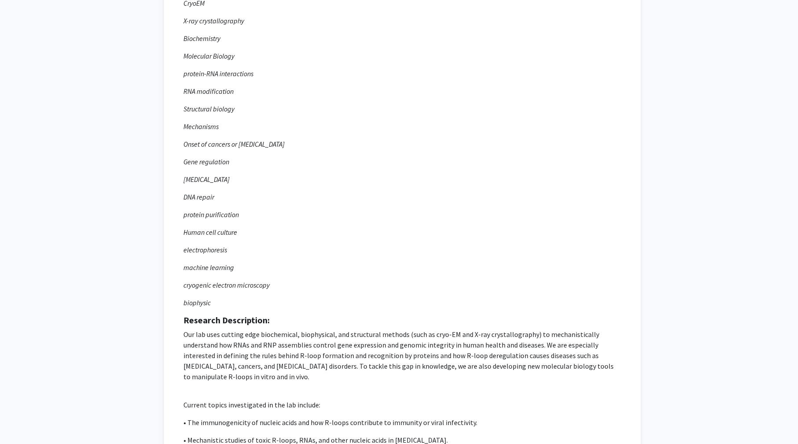
scroll to position [0, 0]
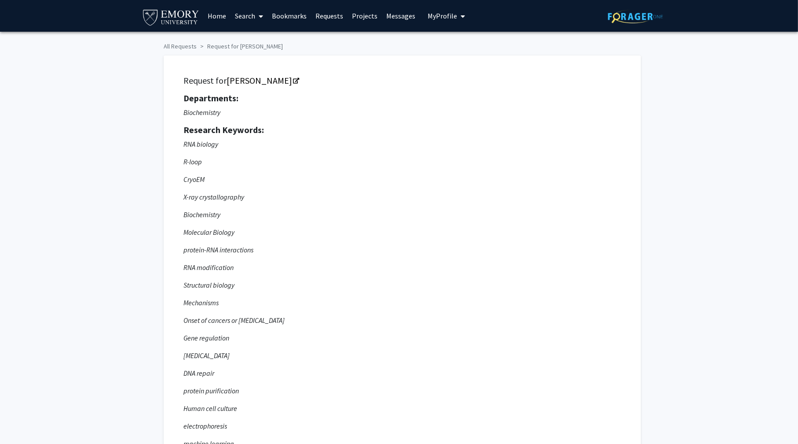
click at [219, 17] on link "Home" at bounding box center [216, 15] width 27 height 31
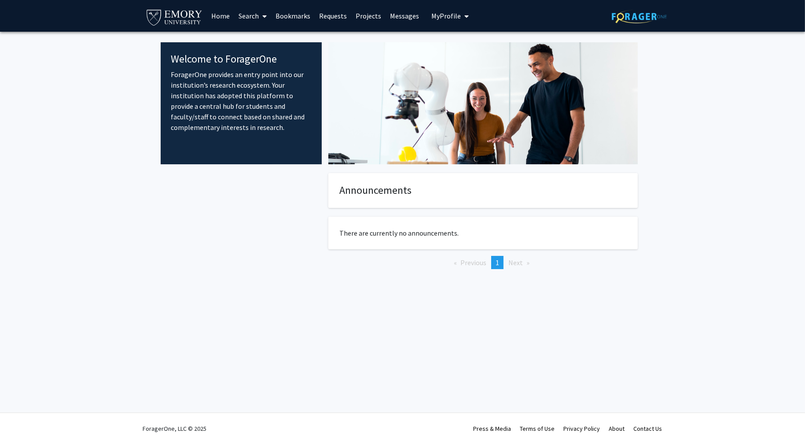
click at [439, 17] on span "My Profile" at bounding box center [445, 15] width 29 height 9
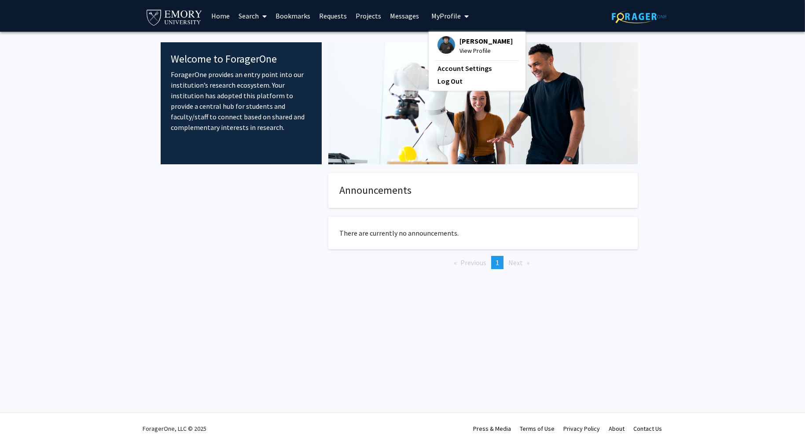
click at [459, 48] on span "View Profile" at bounding box center [485, 51] width 53 height 10
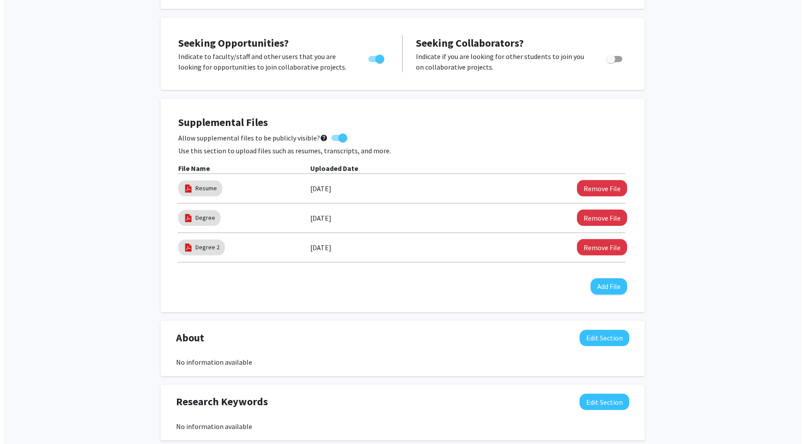
scroll to position [220, 0]
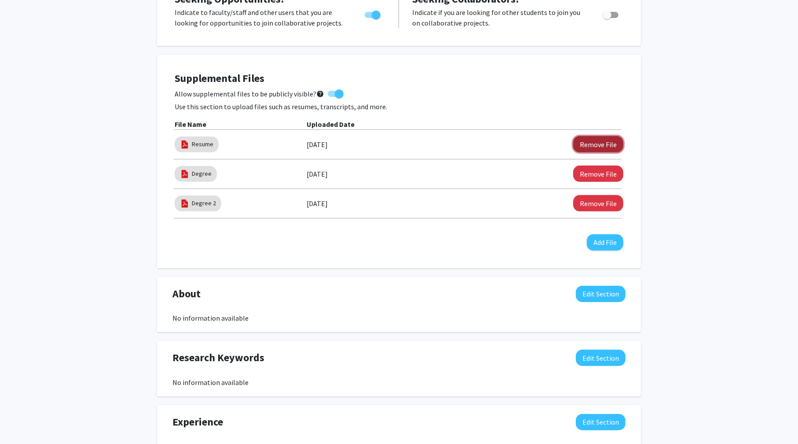
click at [607, 141] on button "Remove File" at bounding box center [598, 144] width 50 height 16
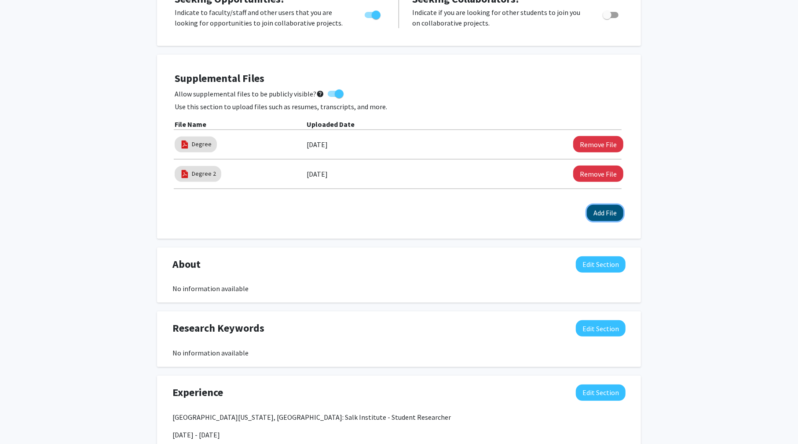
click at [601, 213] on button "Add File" at bounding box center [605, 213] width 37 height 16
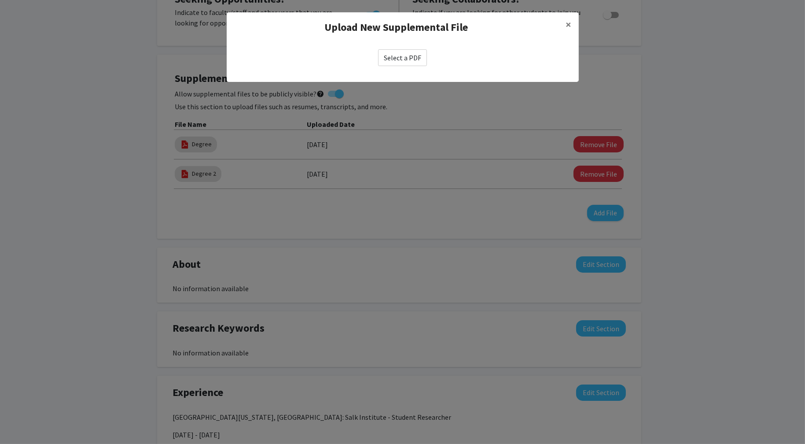
click at [401, 59] on label "Select a PDF" at bounding box center [402, 57] width 49 height 17
click at [0, 0] on input "Select a PDF" at bounding box center [0, 0] width 0 height 0
click at [563, 23] on button "×" at bounding box center [569, 24] width 20 height 25
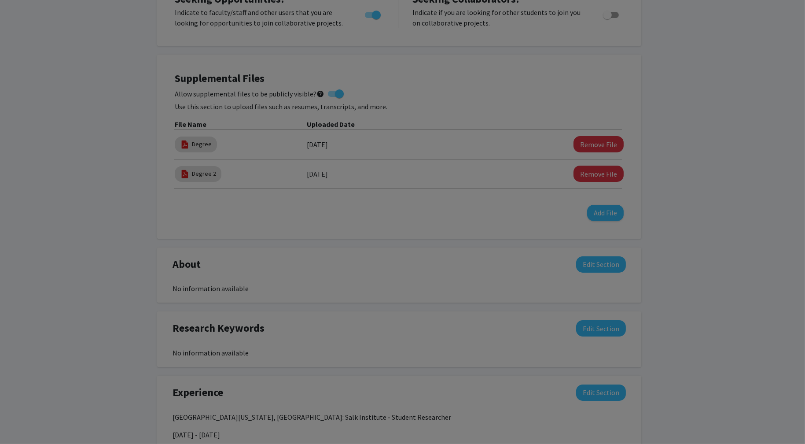
click at [568, 22] on div "Upload New Supplemental File ×" at bounding box center [403, 10] width 352 height 30
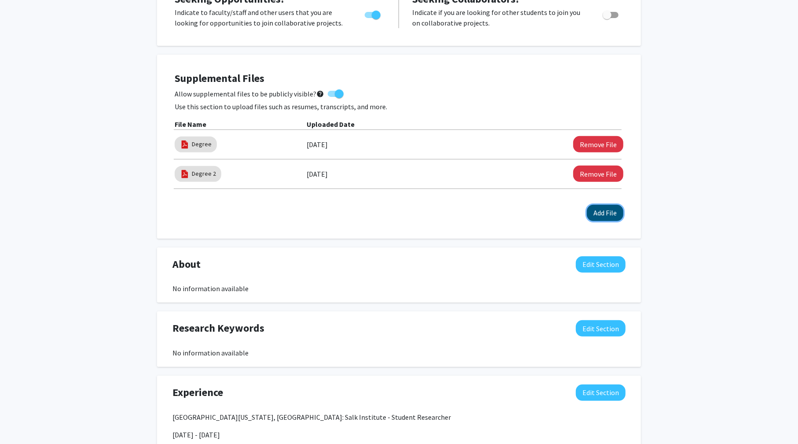
click at [604, 214] on button "Add File" at bounding box center [605, 213] width 37 height 16
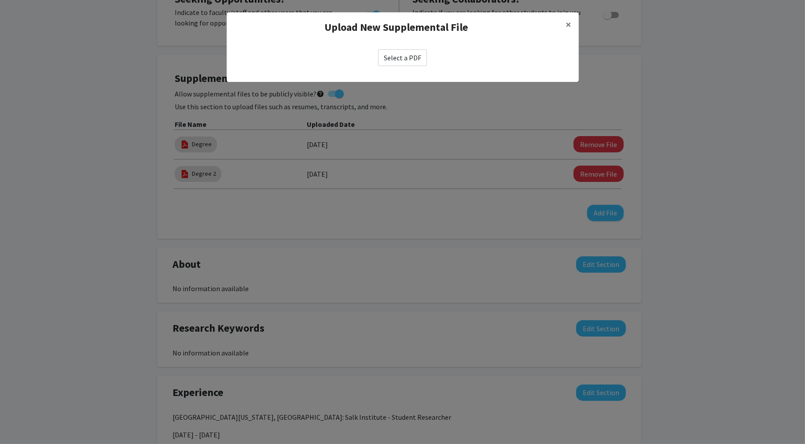
click at [402, 57] on label "Select a PDF" at bounding box center [402, 57] width 49 height 17
click at [0, 0] on input "Select a PDF" at bounding box center [0, 0] width 0 height 0
click at [394, 54] on label "Select a PDF" at bounding box center [402, 57] width 49 height 17
click at [0, 0] on input "Select a PDF" at bounding box center [0, 0] width 0 height 0
select select "custom"
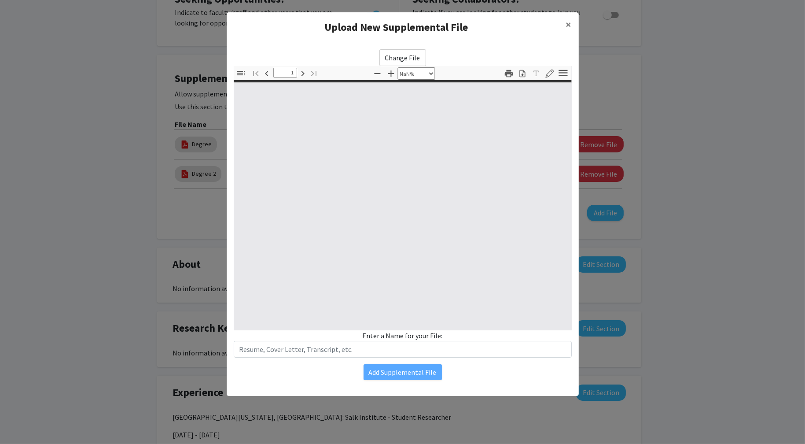
type input "0"
select select "custom"
type input "1"
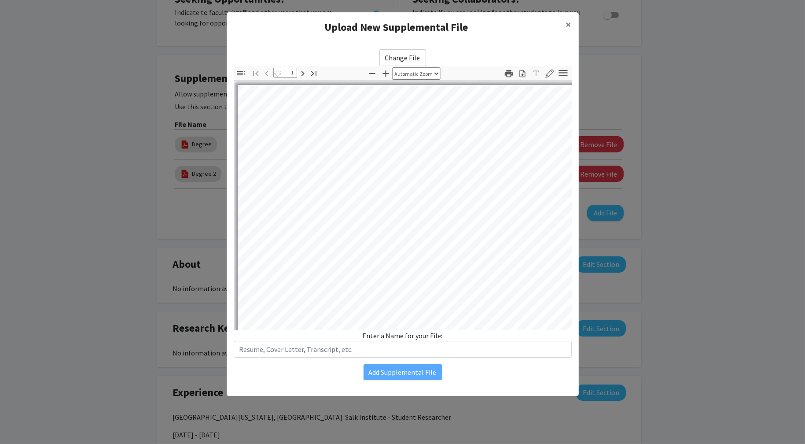
select select "auto"
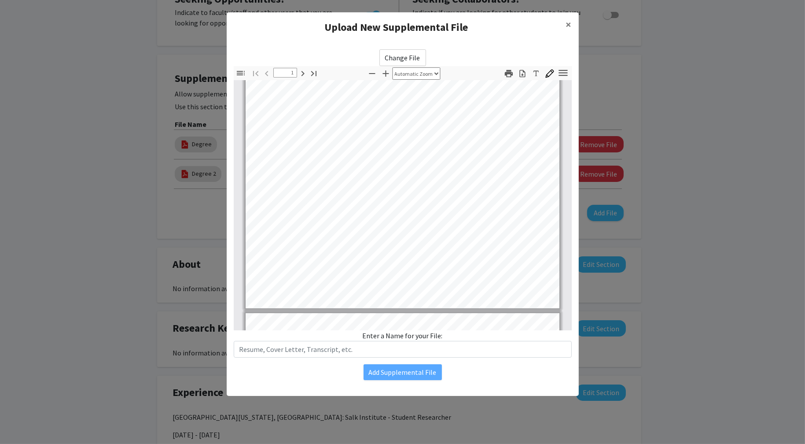
type input "2"
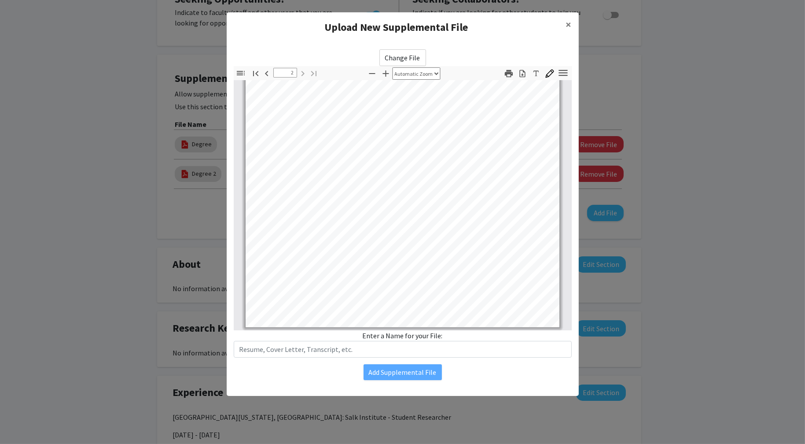
scroll to position [474, 0]
click at [570, 23] on span "×" at bounding box center [569, 25] width 6 height 14
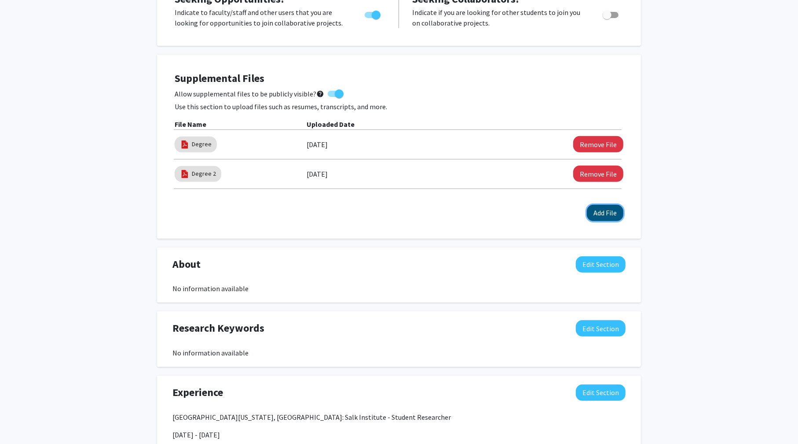
click at [604, 216] on button "Add File" at bounding box center [605, 213] width 37 height 16
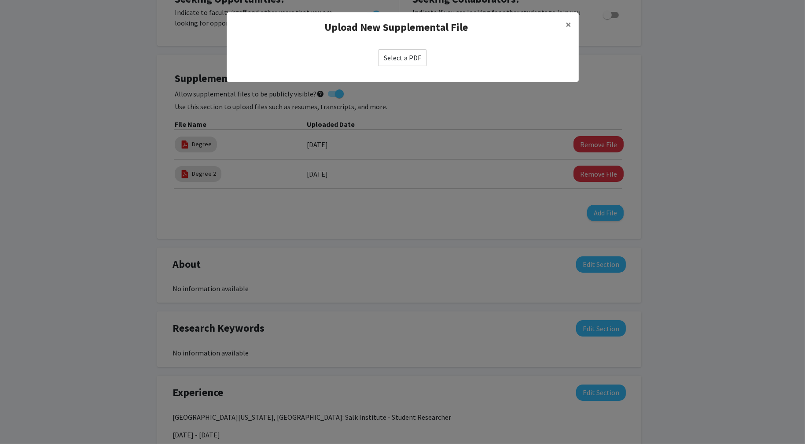
click at [399, 55] on label "Select a PDF" at bounding box center [402, 57] width 49 height 17
click at [0, 0] on input "Select a PDF" at bounding box center [0, 0] width 0 height 0
select select "custom"
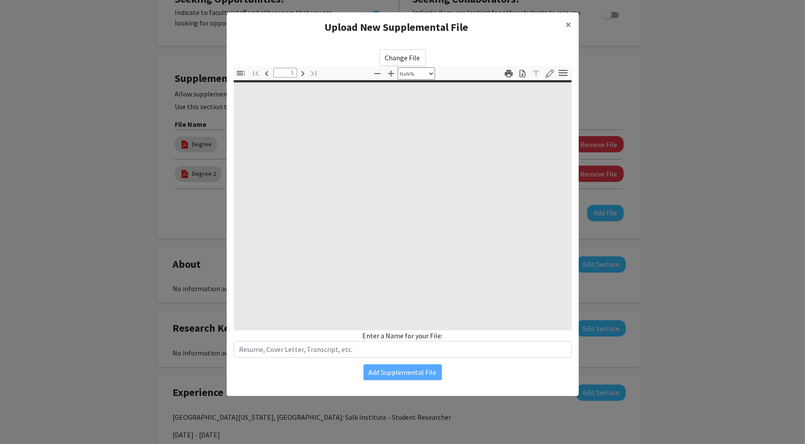
type input "0"
select select "custom"
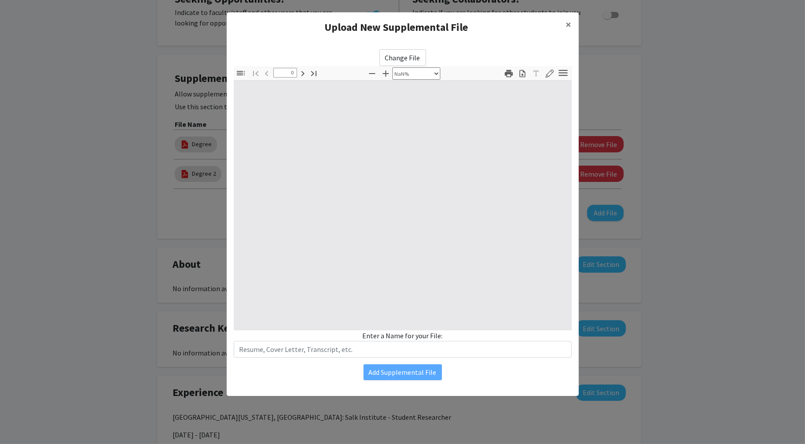
type input "1"
select select "auto"
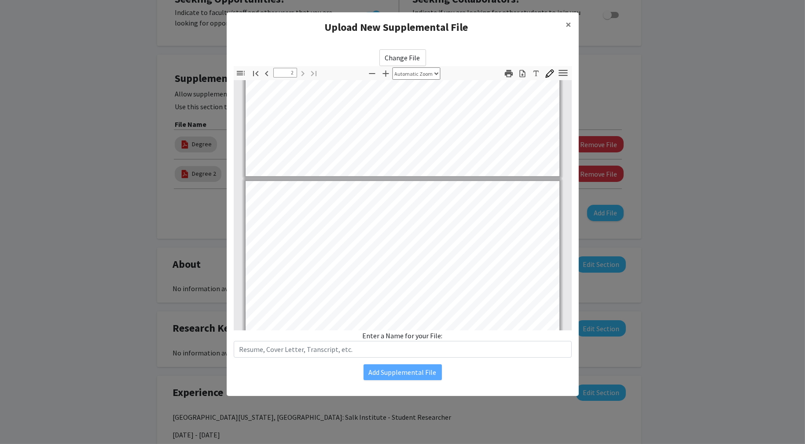
scroll to position [441, 0]
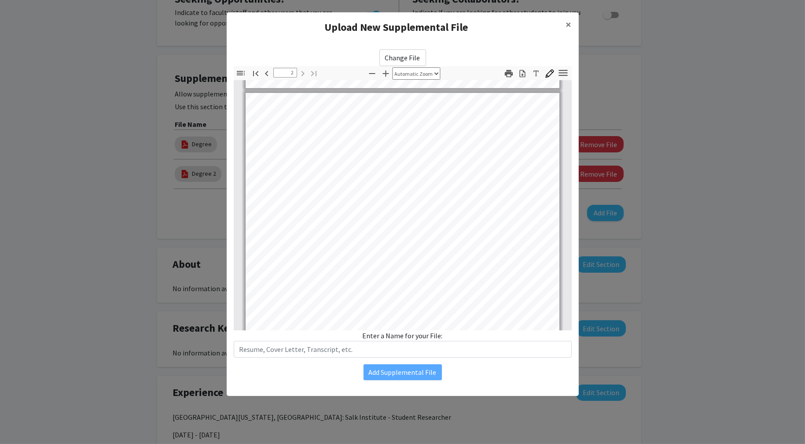
type input "1"
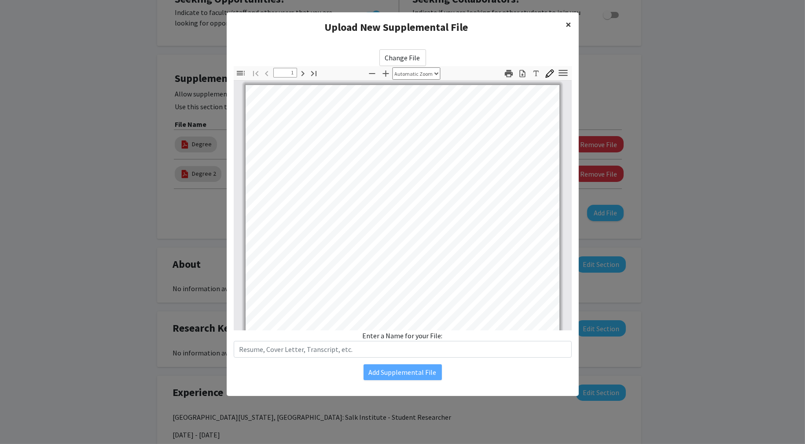
click at [566, 24] on span "×" at bounding box center [569, 25] width 6 height 14
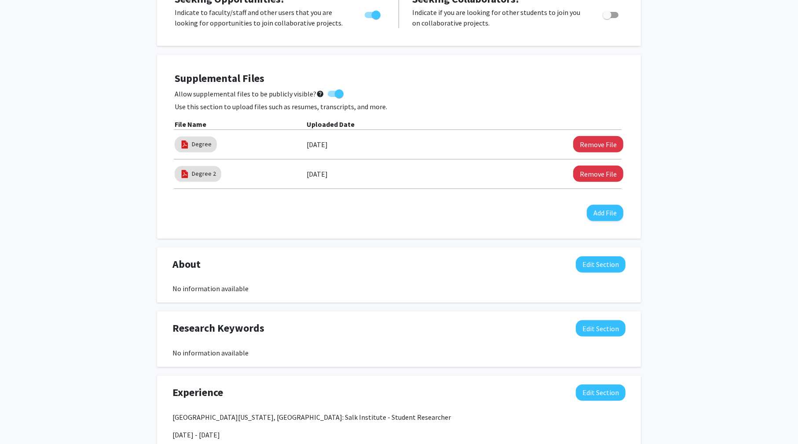
click at [603, 220] on div "Supplemental Files Allow supplemental files to be publicly visible? help Use th…" at bounding box center [399, 146] width 466 height 166
click at [603, 211] on button "Add File" at bounding box center [605, 213] width 37 height 16
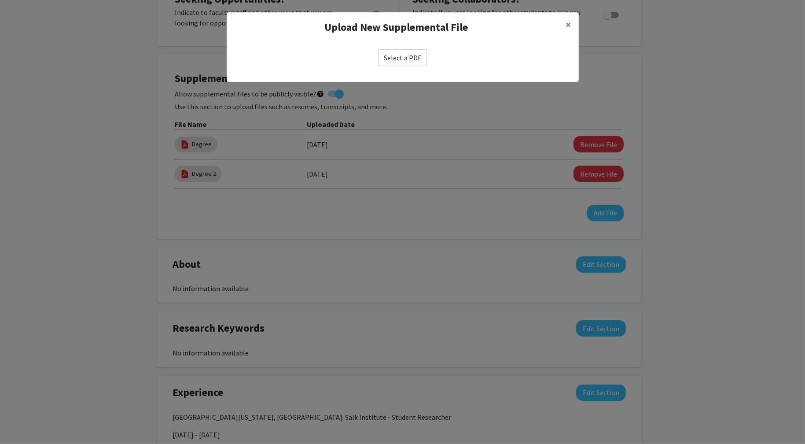
click at [412, 61] on label "Select a PDF" at bounding box center [402, 57] width 49 height 17
click at [0, 0] on input "Select a PDF" at bounding box center [0, 0] width 0 height 0
click at [400, 55] on label "Select a PDF" at bounding box center [402, 57] width 49 height 17
click at [0, 0] on input "Select a PDF" at bounding box center [0, 0] width 0 height 0
click at [408, 56] on label "Select a PDF" at bounding box center [402, 57] width 49 height 17
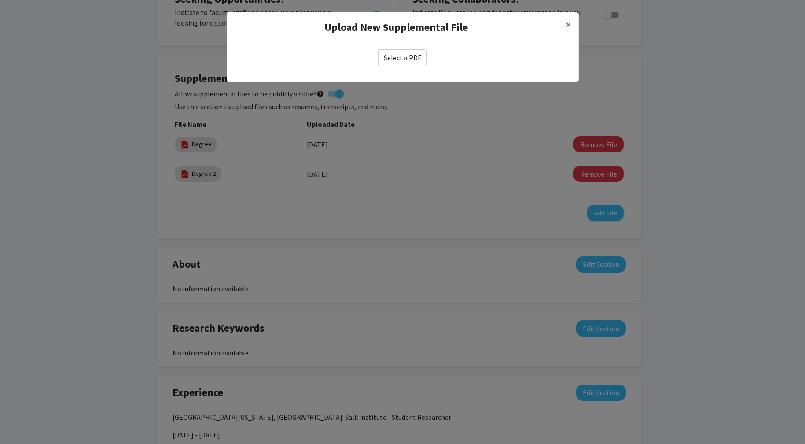
click at [0, 0] on input "Select a PDF" at bounding box center [0, 0] width 0 height 0
click at [395, 64] on label "Select a PDF" at bounding box center [402, 57] width 49 height 17
click at [0, 0] on input "Select a PDF" at bounding box center [0, 0] width 0 height 0
select select "custom"
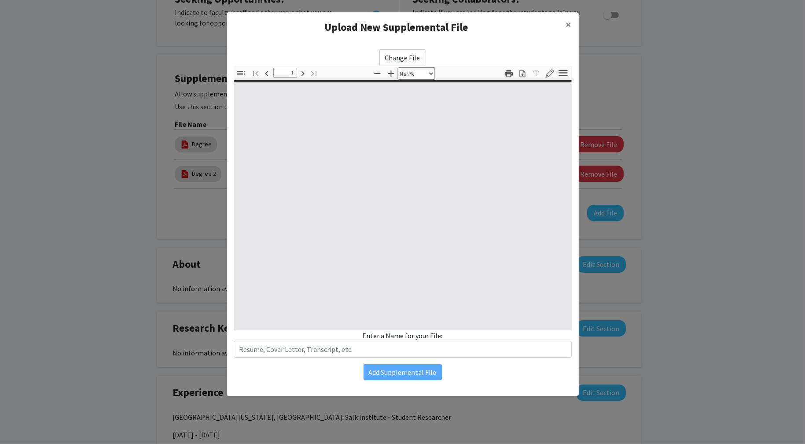
type input "0"
select select "custom"
type input "1"
select select "auto"
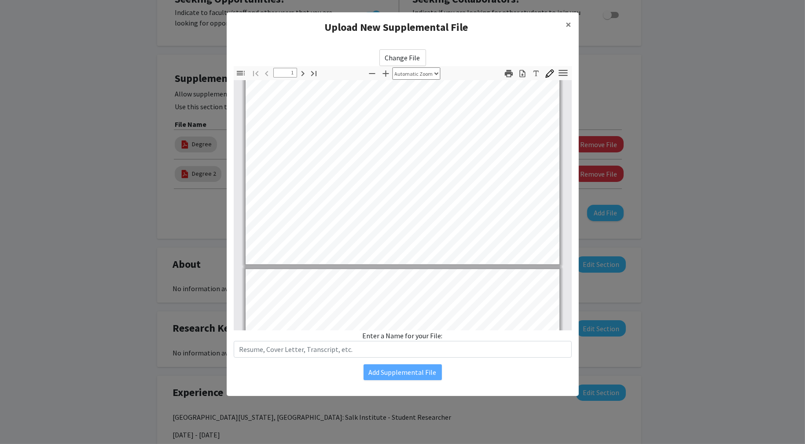
type input "2"
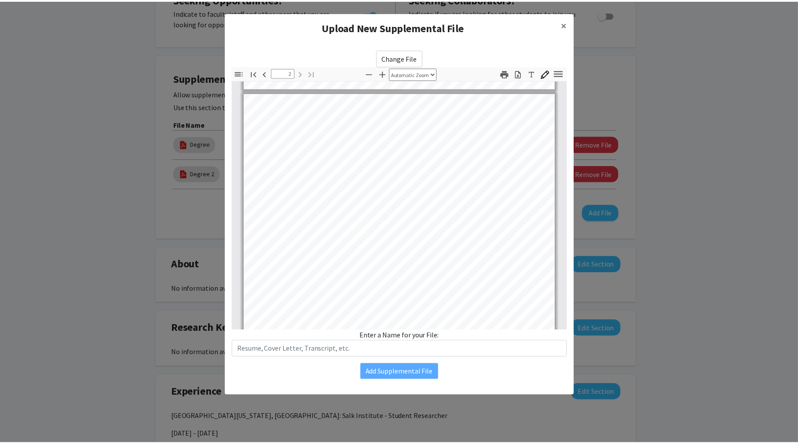
scroll to position [397, 0]
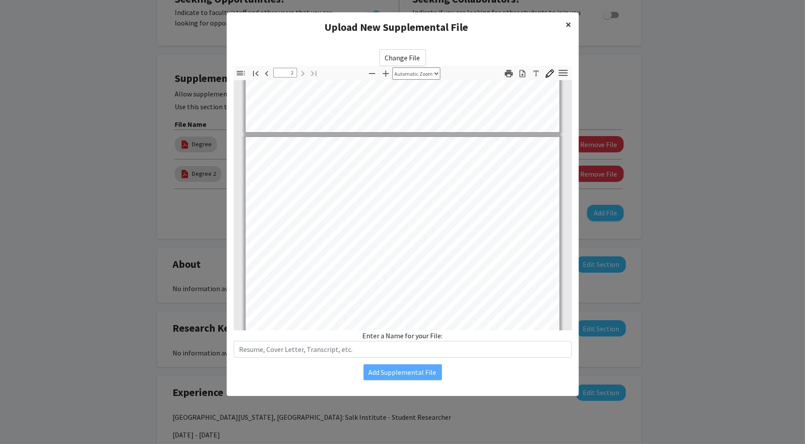
drag, startPoint x: 569, startPoint y: 24, endPoint x: 430, endPoint y: 18, distance: 139.6
click at [569, 25] on span "×" at bounding box center [569, 25] width 6 height 14
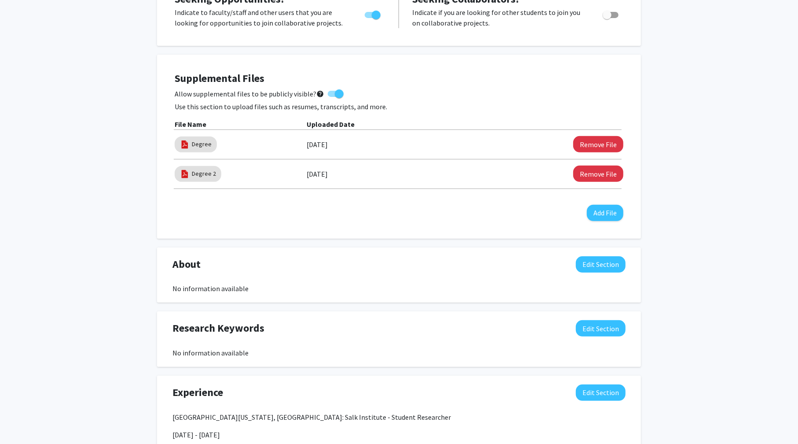
click at [97, 280] on div "Antonio Torres Edit Section See Public View help Degree Level: Undergraduate St…" at bounding box center [399, 341] width 798 height 1058
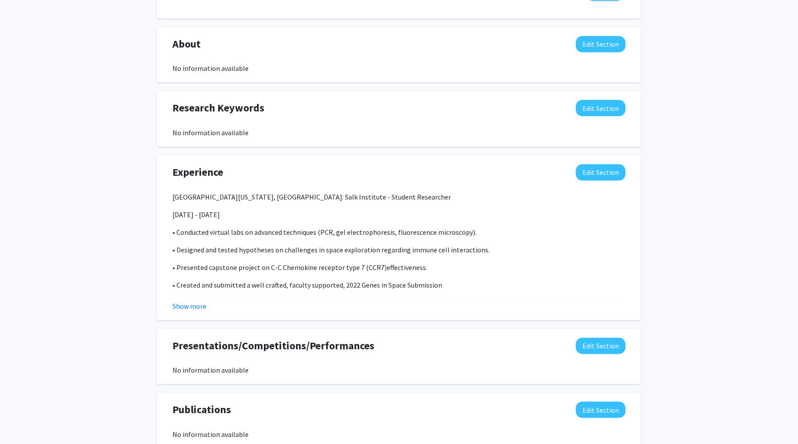
scroll to position [484, 0]
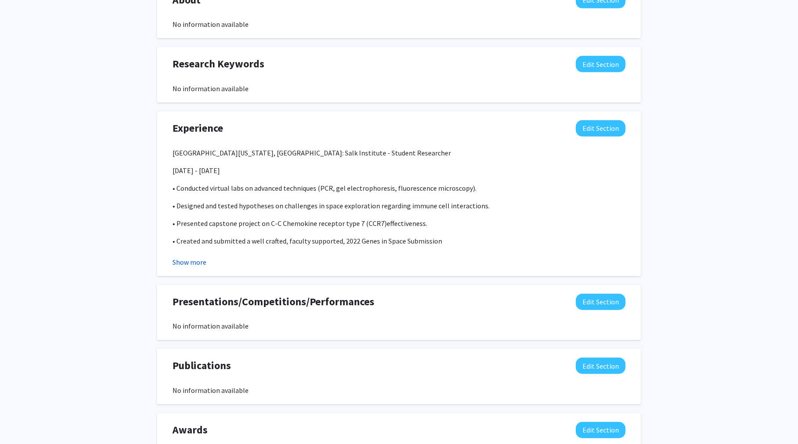
click at [194, 263] on button "Show more" at bounding box center [190, 262] width 34 height 11
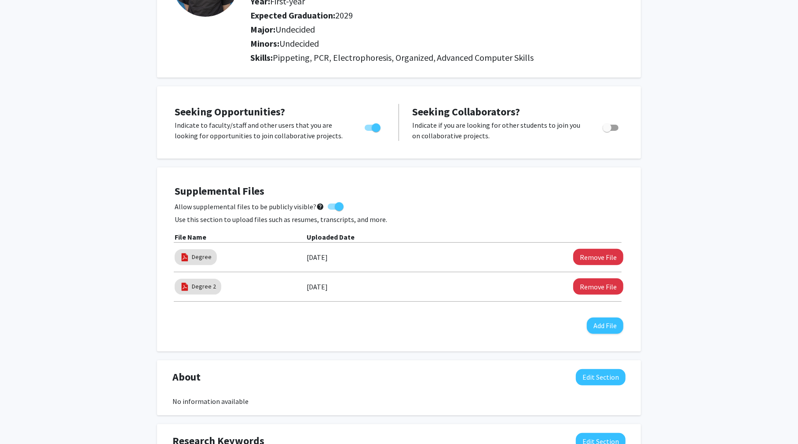
scroll to position [0, 0]
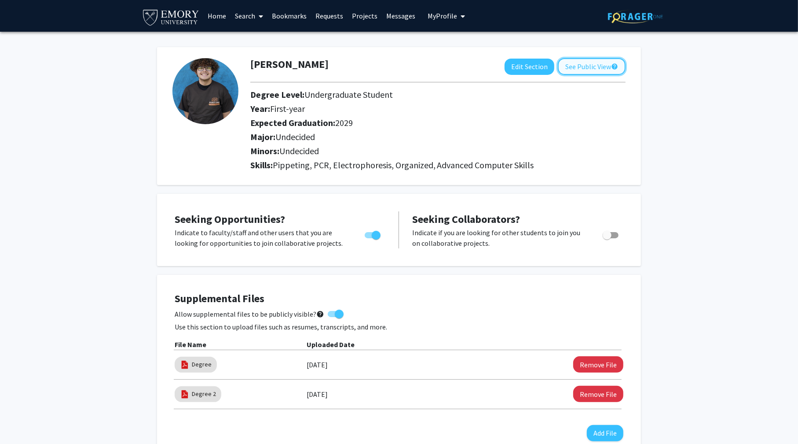
click at [599, 64] on button "See Public View help" at bounding box center [592, 66] width 68 height 17
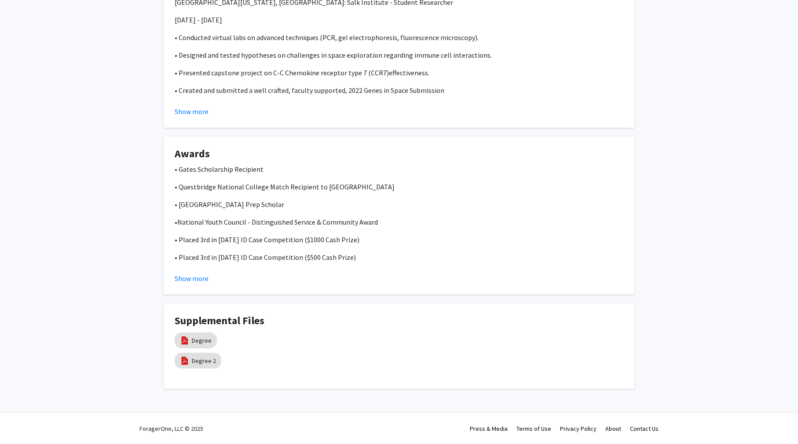
scroll to position [25, 0]
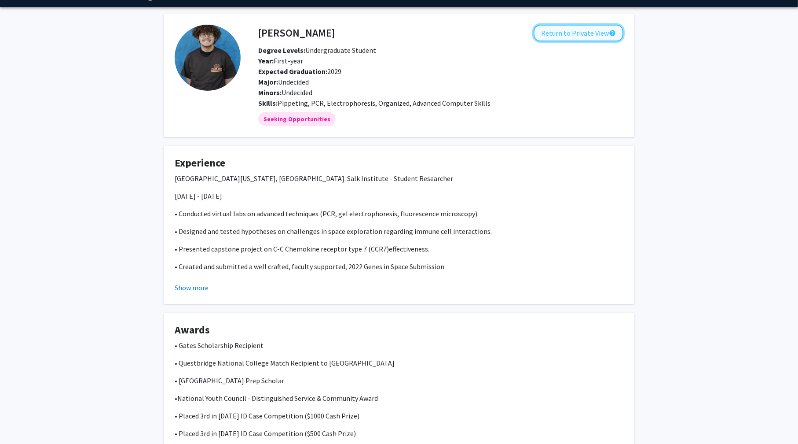
click at [581, 34] on button "Return to Private View help" at bounding box center [579, 33] width 90 height 17
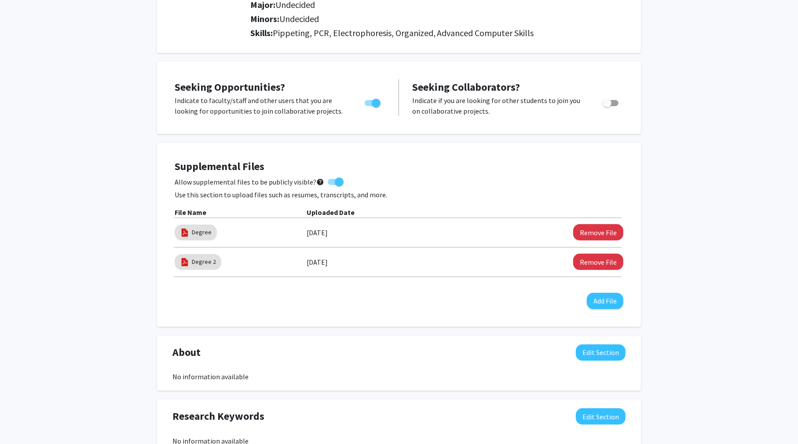
scroll to position [176, 0]
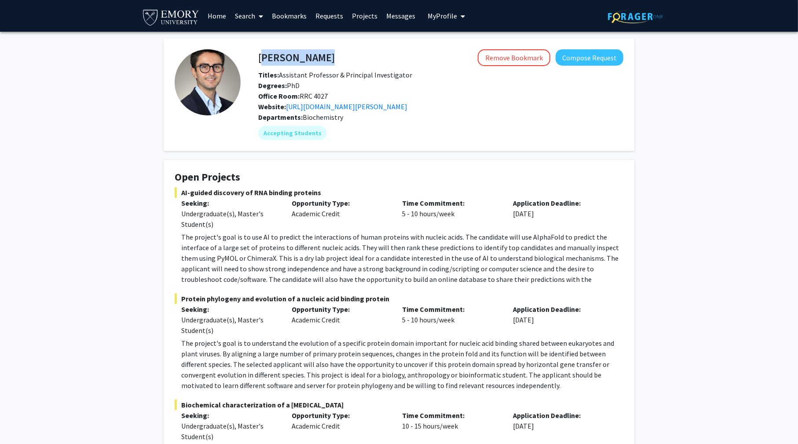
drag, startPoint x: 347, startPoint y: 57, endPoint x: 258, endPoint y: 61, distance: 88.5
click at [258, 61] on div "[PERSON_NAME] Remove Bookmark Compose Request" at bounding box center [441, 57] width 378 height 17
copy h4 "[PERSON_NAME]"
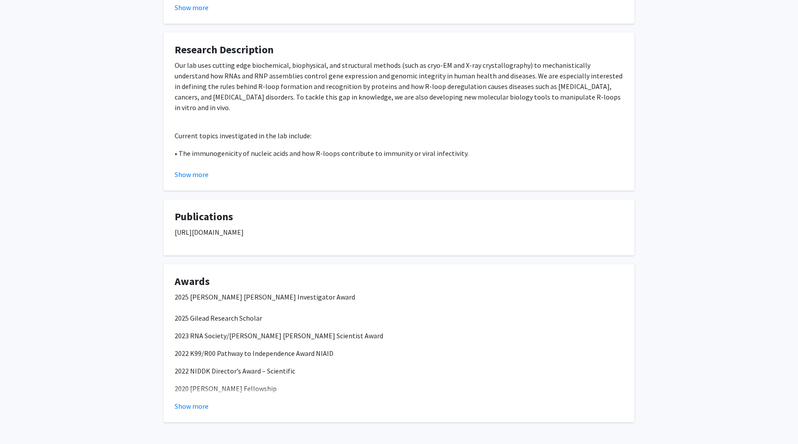
scroll to position [737, 0]
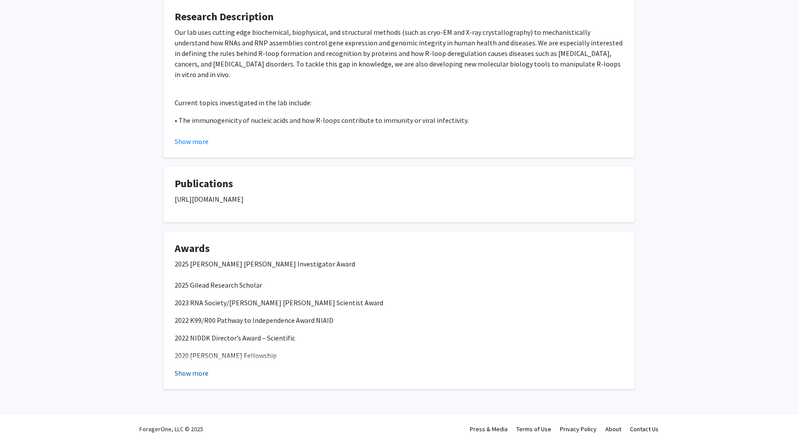
click at [199, 372] on button "Show more" at bounding box center [192, 372] width 34 height 11
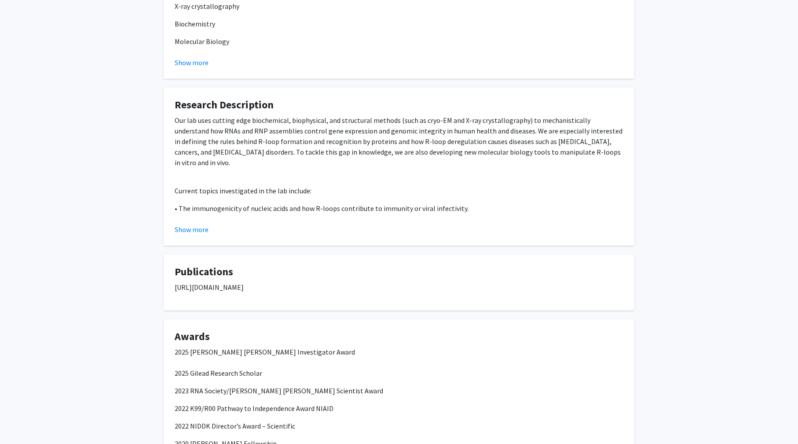
click at [187, 235] on fg-card "Research Description Our lab uses cutting edge biochemical, biophysical, and st…" at bounding box center [399, 167] width 471 height 158
click at [190, 230] on button "Show more" at bounding box center [192, 229] width 34 height 11
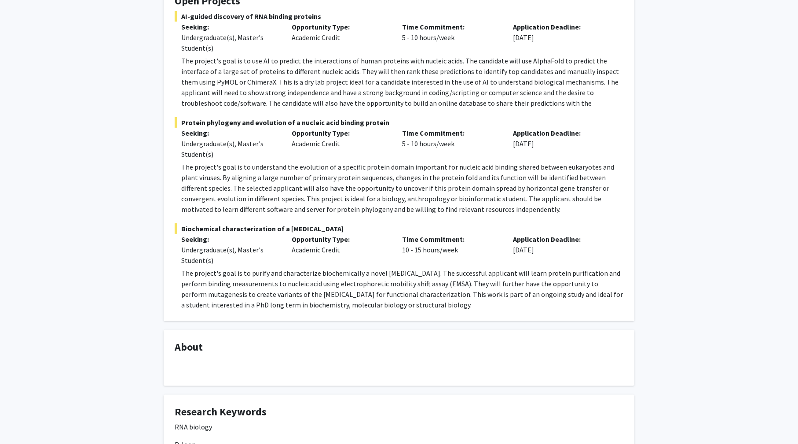
scroll to position [0, 0]
